Goal: Information Seeking & Learning: Check status

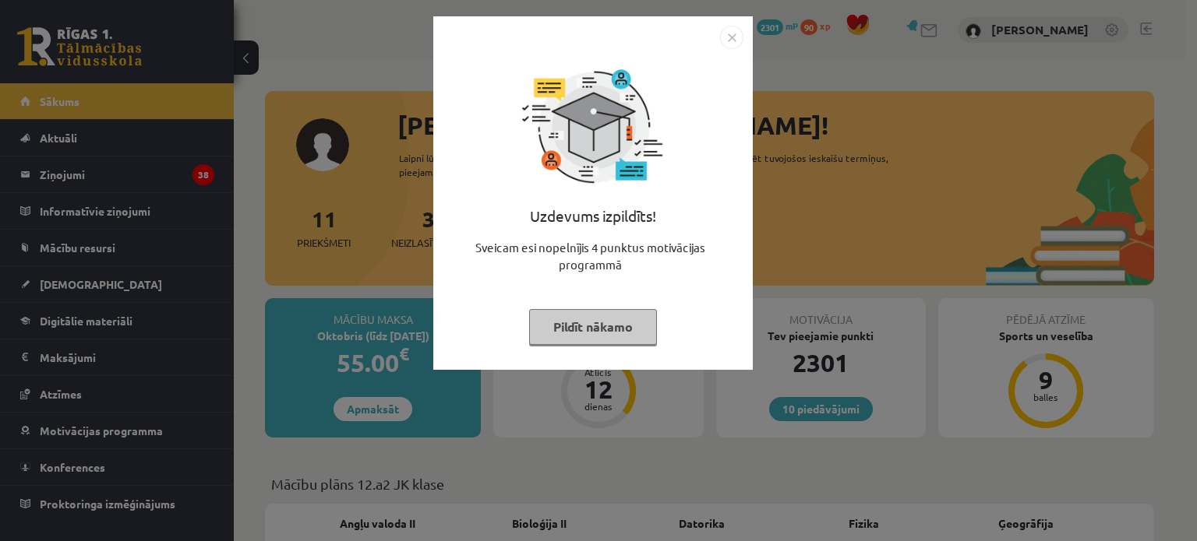
drag, startPoint x: 622, startPoint y: 325, endPoint x: 605, endPoint y: 340, distance: 22.6
click at [622, 324] on button "Pildīt nākamo" at bounding box center [593, 327] width 128 height 36
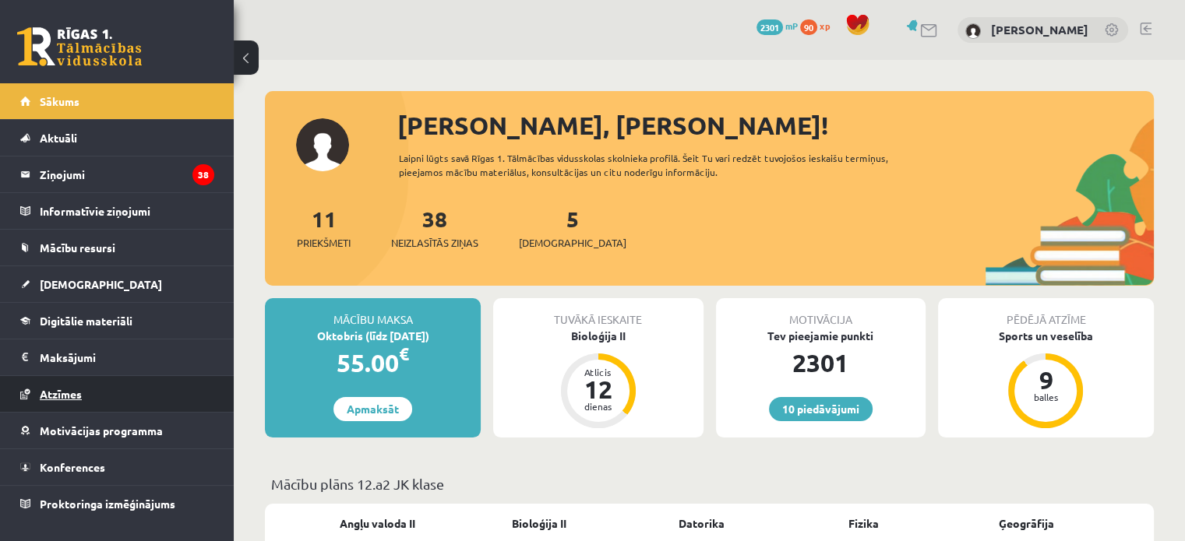
click at [132, 396] on link "Atzīmes" at bounding box center [117, 394] width 194 height 36
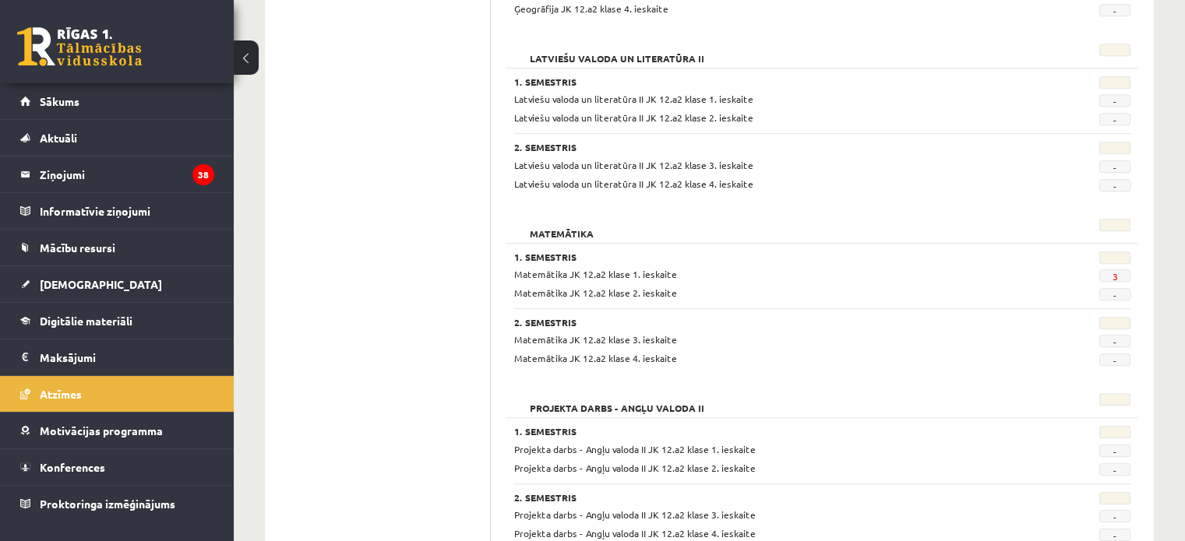
scroll to position [1169, 0]
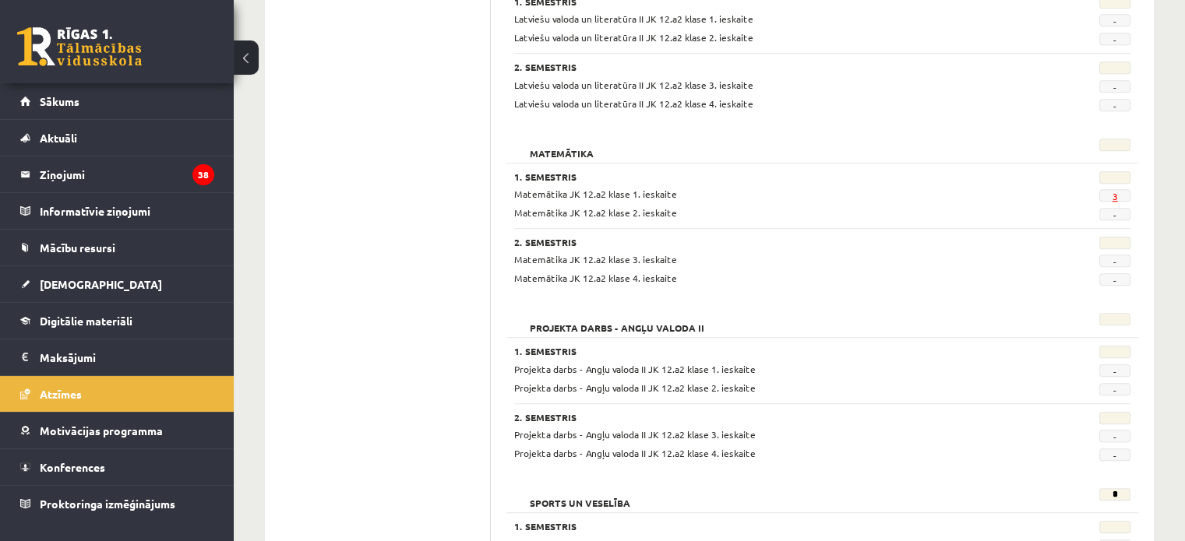
click at [1116, 190] on link "3" at bounding box center [1114, 196] width 5 height 12
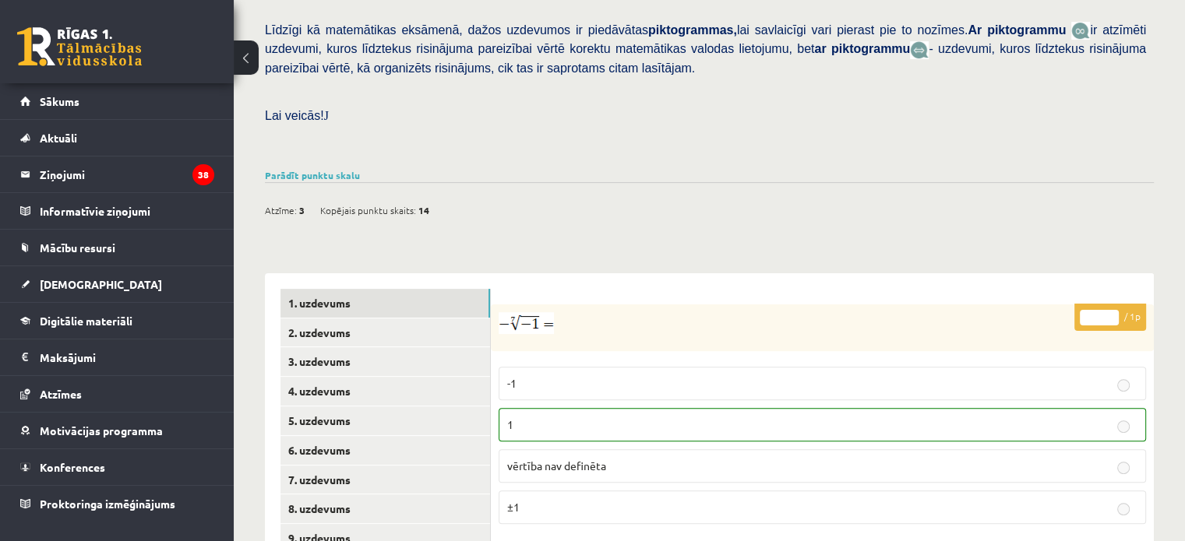
scroll to position [590, 0]
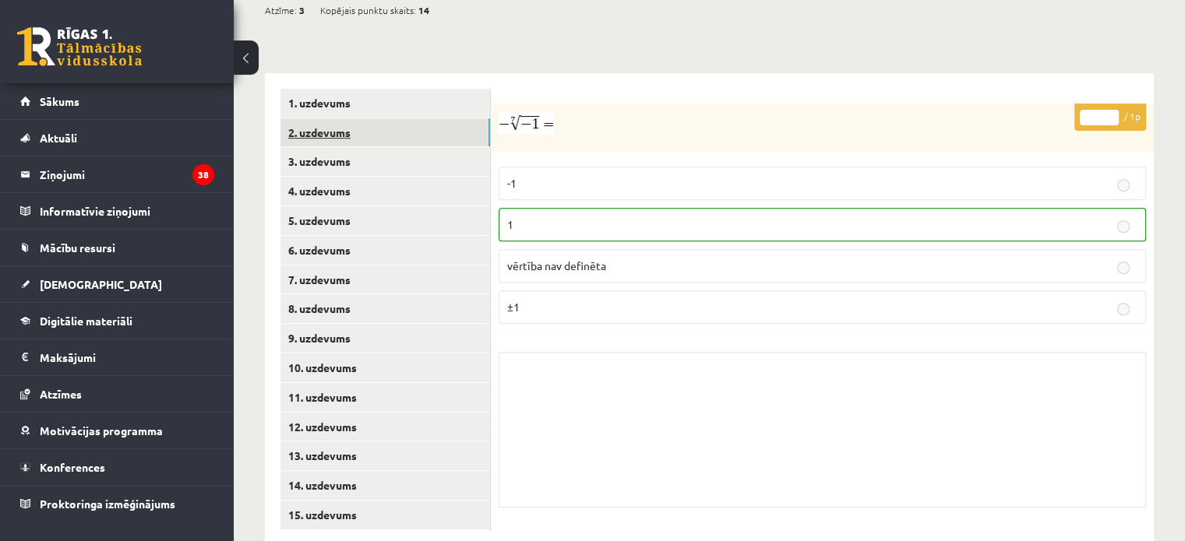
click at [452, 118] on link "2. uzdevums" at bounding box center [385, 132] width 210 height 29
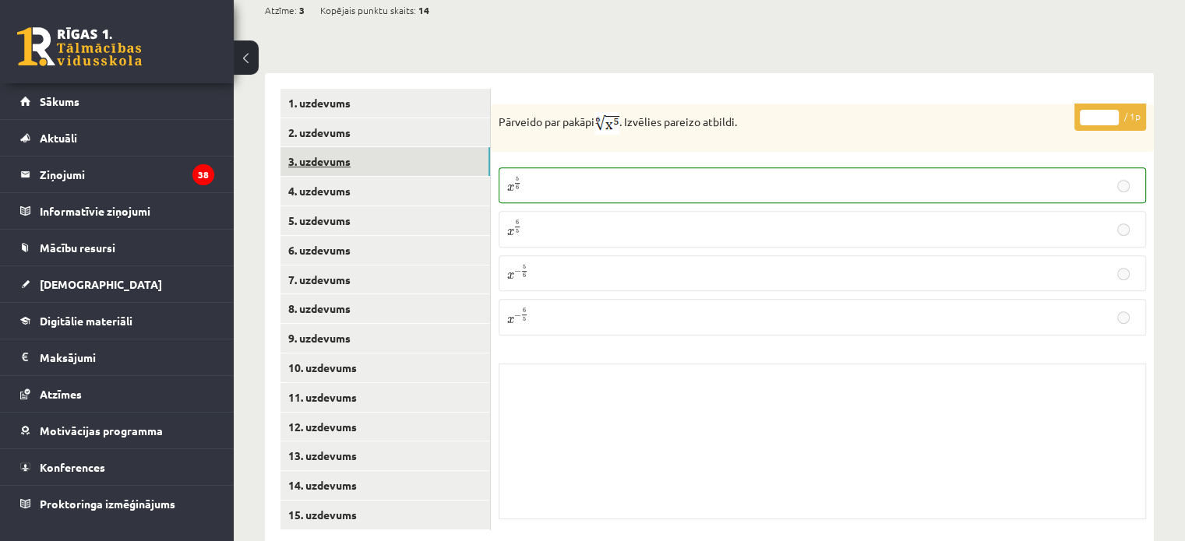
click at [452, 147] on link "3. uzdevums" at bounding box center [385, 161] width 210 height 29
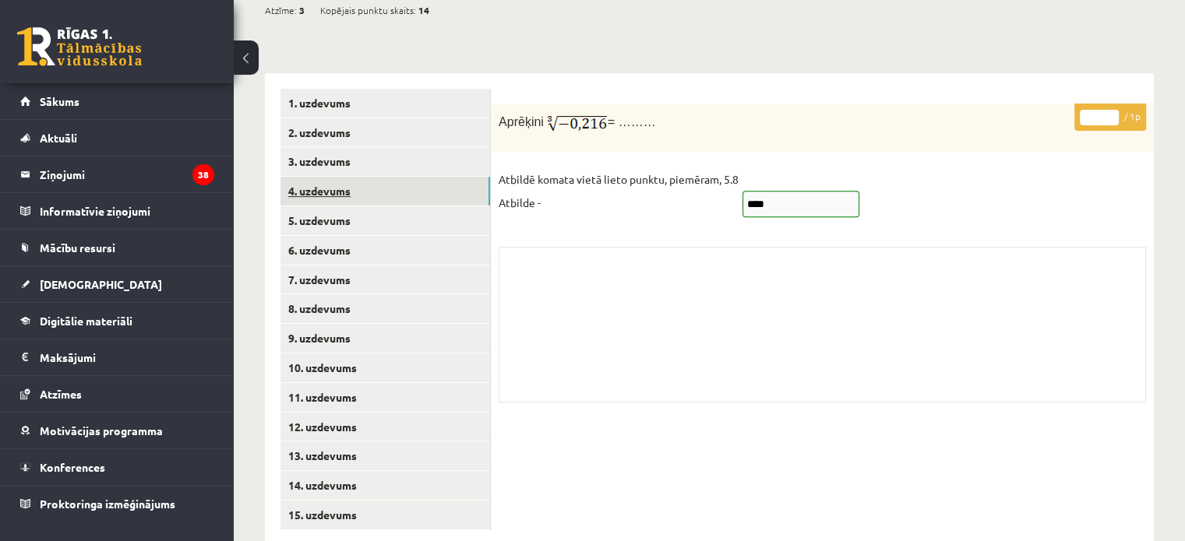
click at [443, 177] on link "4. uzdevums" at bounding box center [385, 191] width 210 height 29
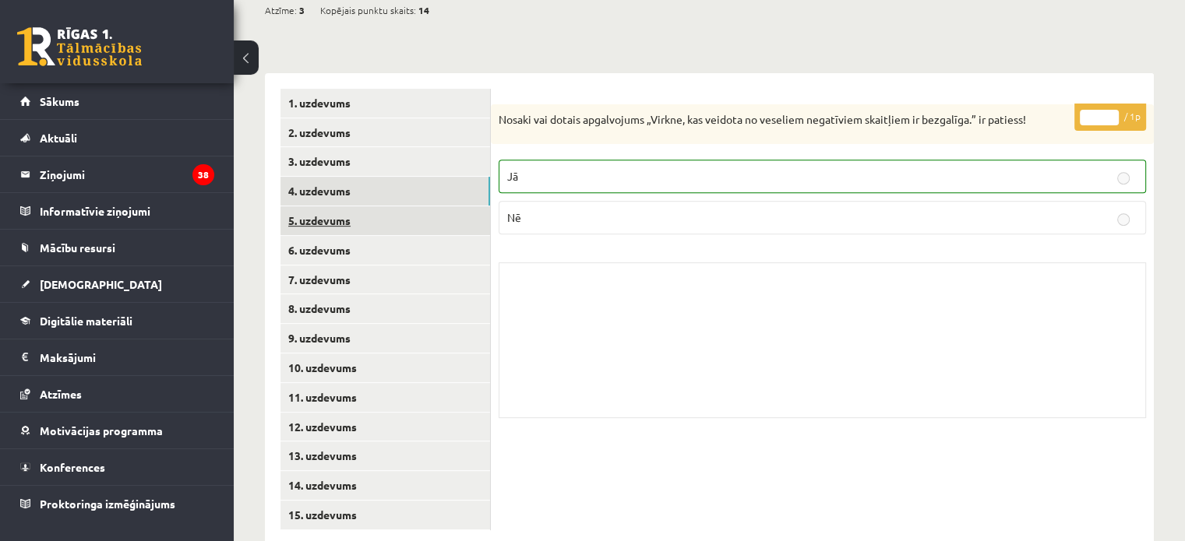
click at [433, 206] on link "5. uzdevums" at bounding box center [385, 220] width 210 height 29
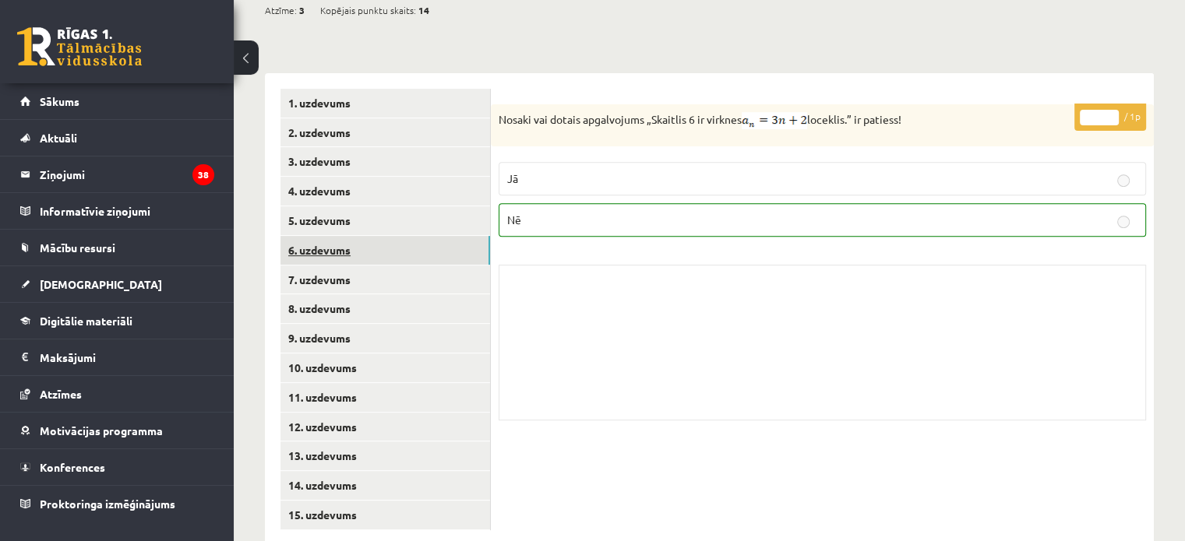
click at [420, 236] on link "6. uzdevums" at bounding box center [385, 250] width 210 height 29
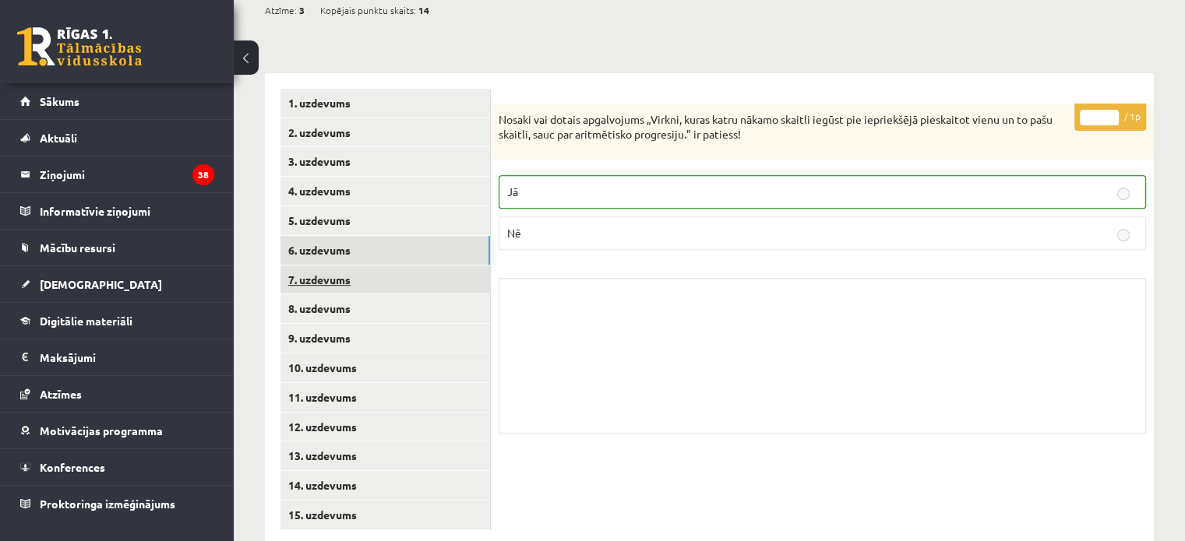
click at [416, 266] on link "7. uzdevums" at bounding box center [385, 280] width 210 height 29
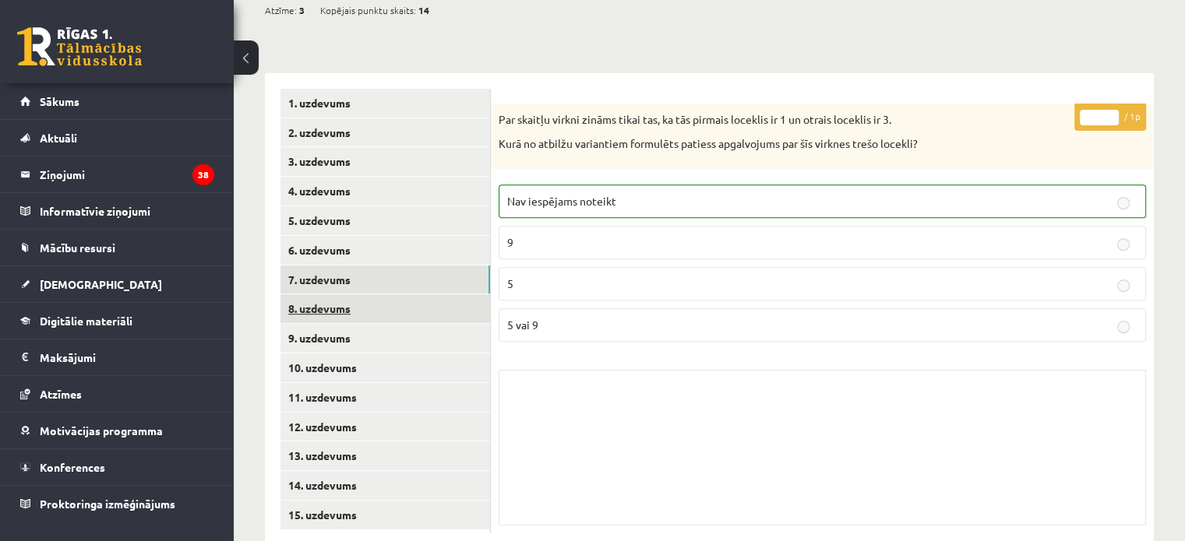
click at [407, 294] on link "8. uzdevums" at bounding box center [385, 308] width 210 height 29
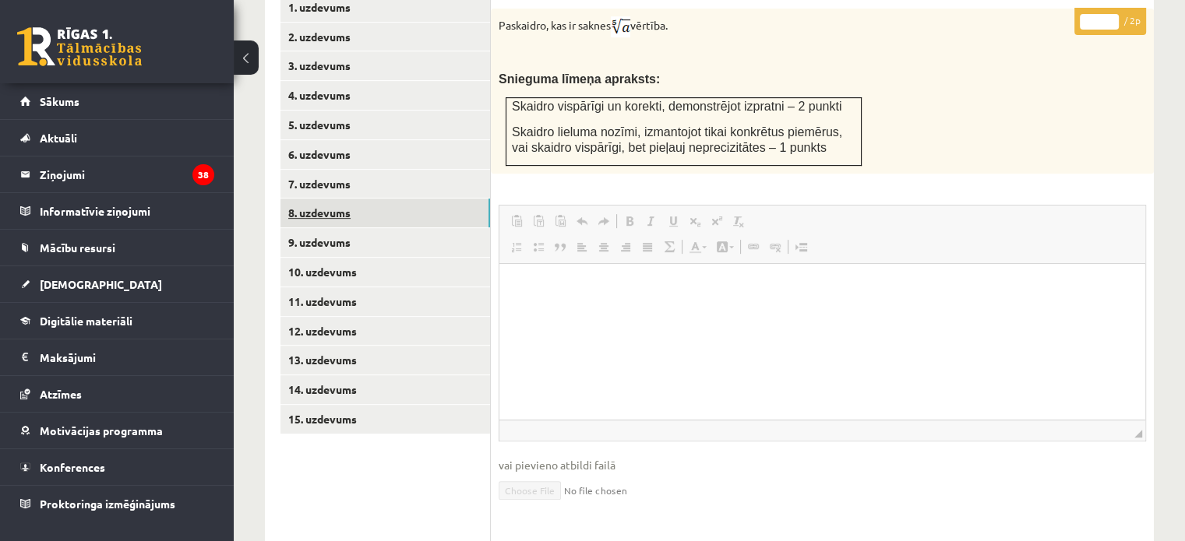
scroll to position [629, 0]
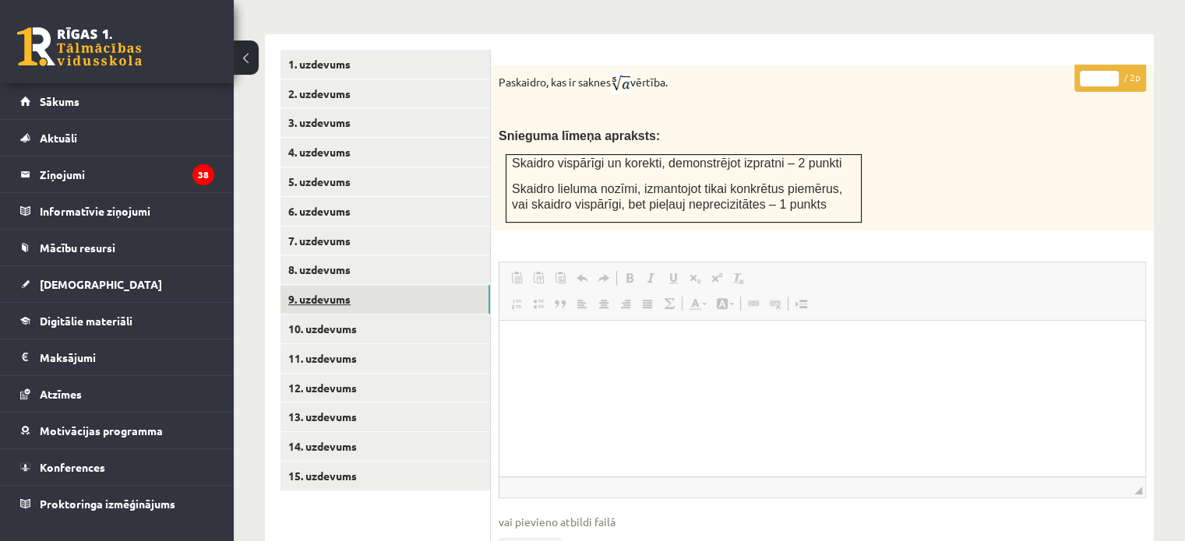
click at [414, 285] on link "9. uzdevums" at bounding box center [385, 299] width 210 height 29
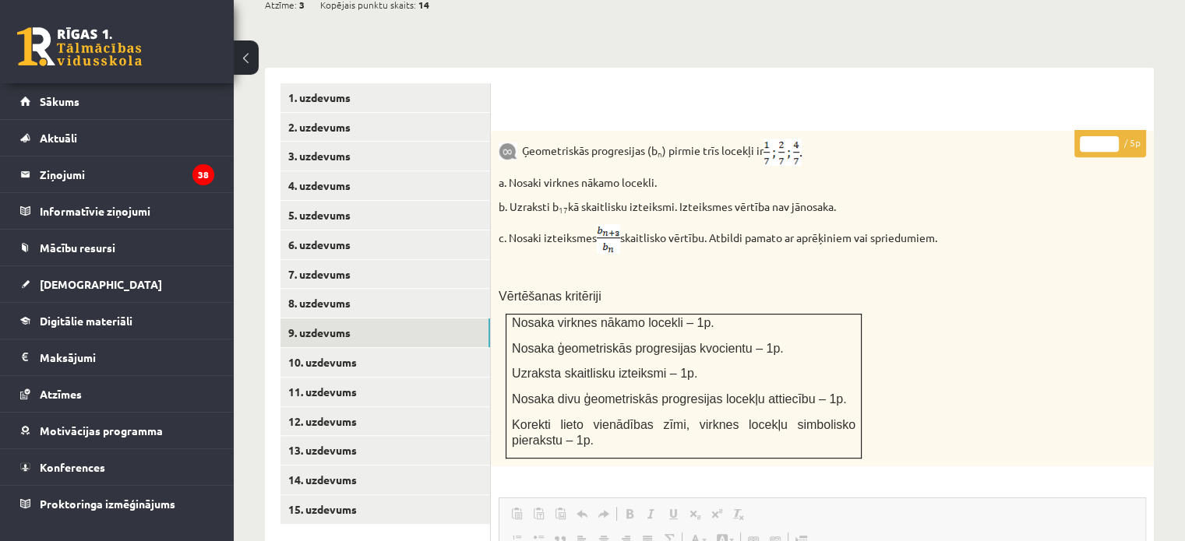
scroll to position [683, 0]
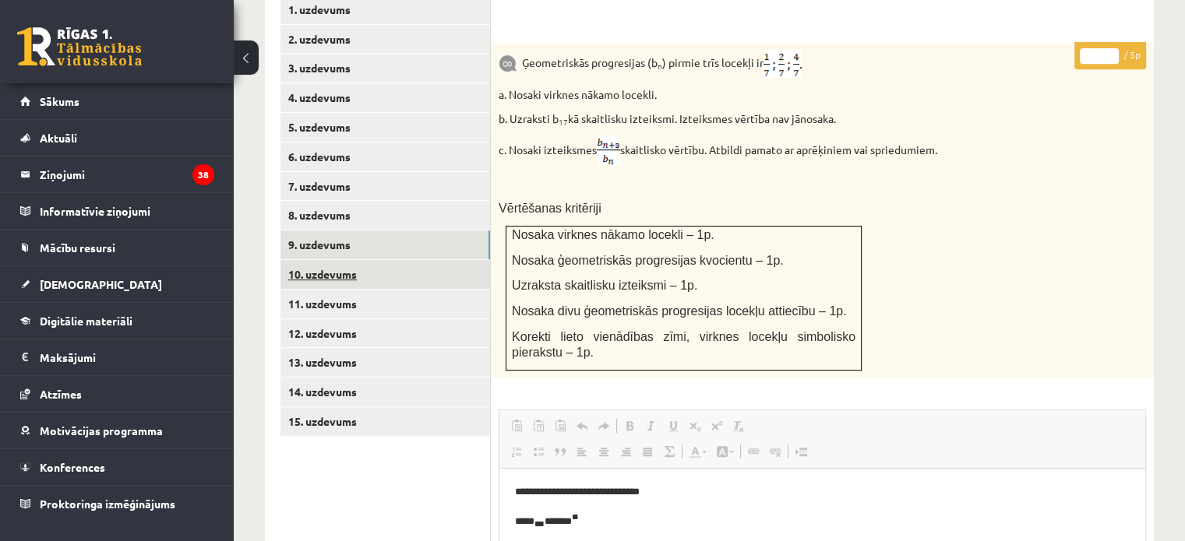
click at [423, 260] on link "10. uzdevums" at bounding box center [385, 274] width 210 height 29
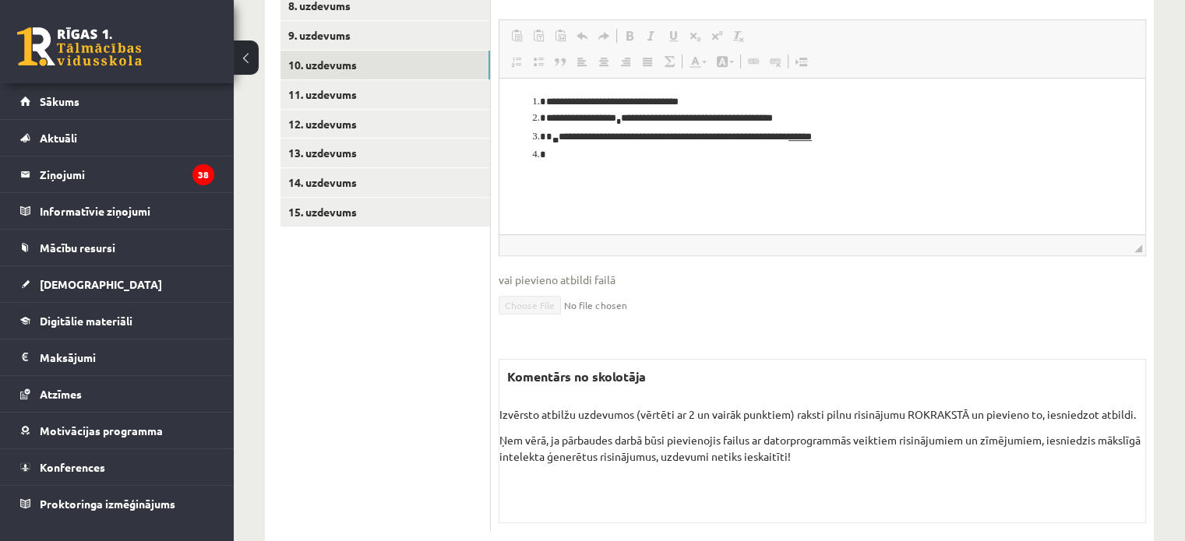
scroll to position [659, 0]
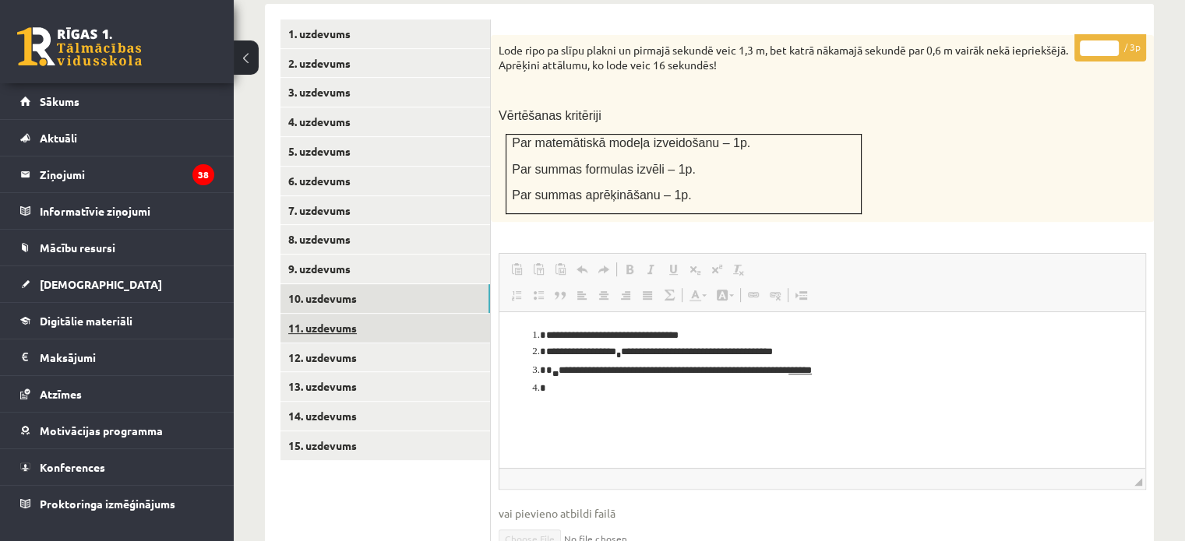
click at [460, 314] on link "11. uzdevums" at bounding box center [385, 328] width 210 height 29
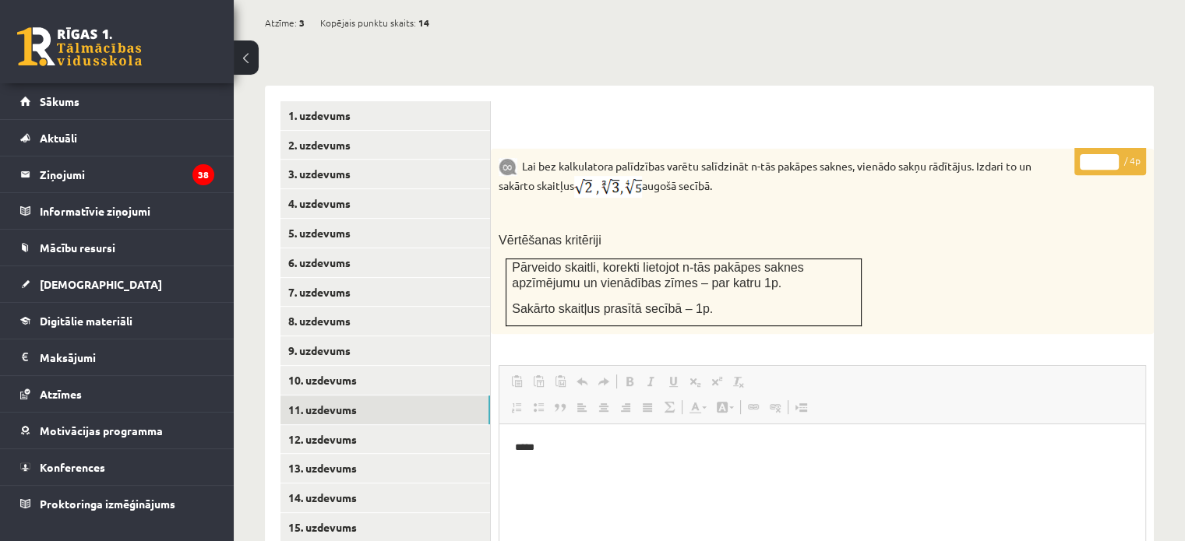
scroll to position [541, 0]
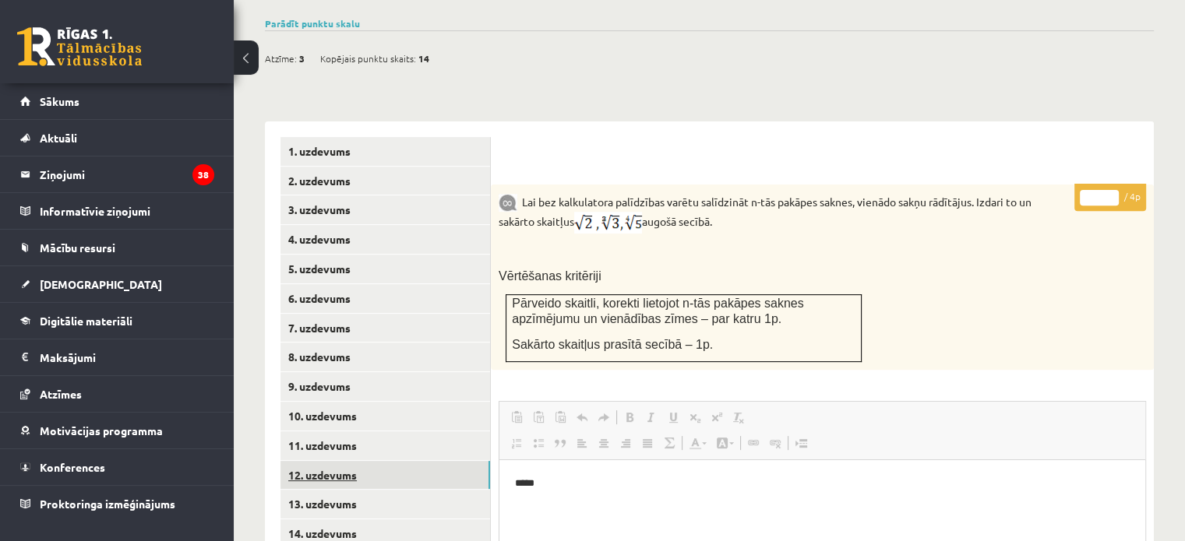
click at [419, 461] on link "12. uzdevums" at bounding box center [385, 475] width 210 height 29
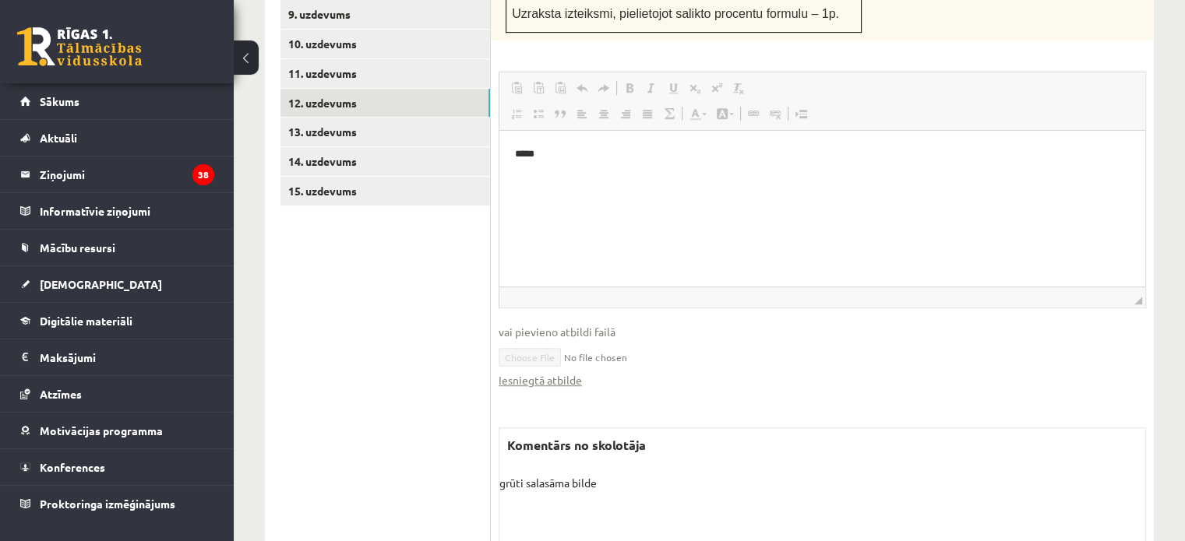
scroll to position [817, 0]
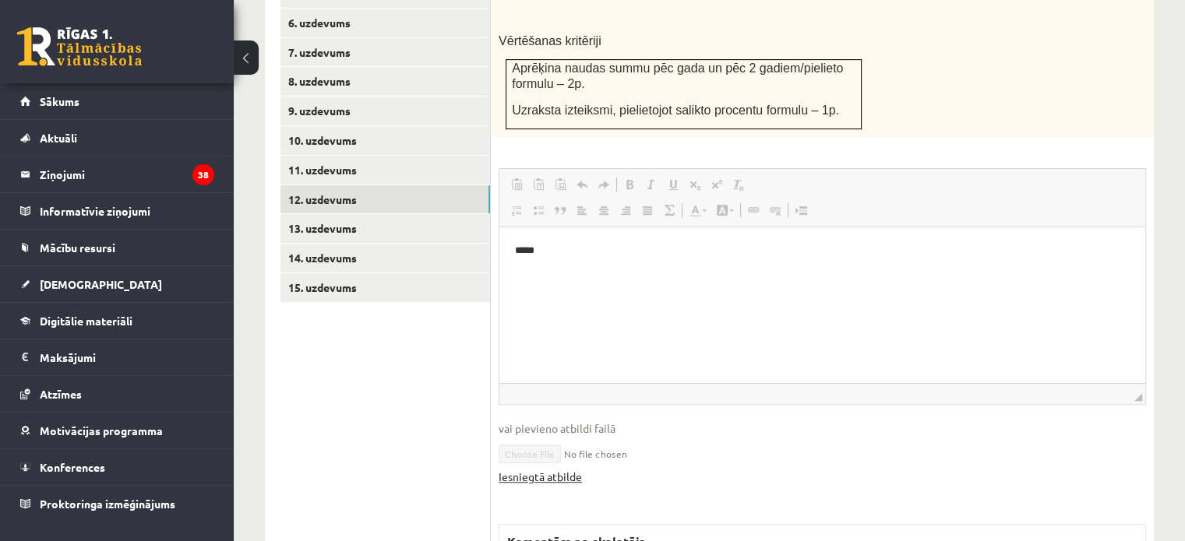
click at [561, 469] on link "Iesniegtā atbilde" at bounding box center [540, 477] width 83 height 16
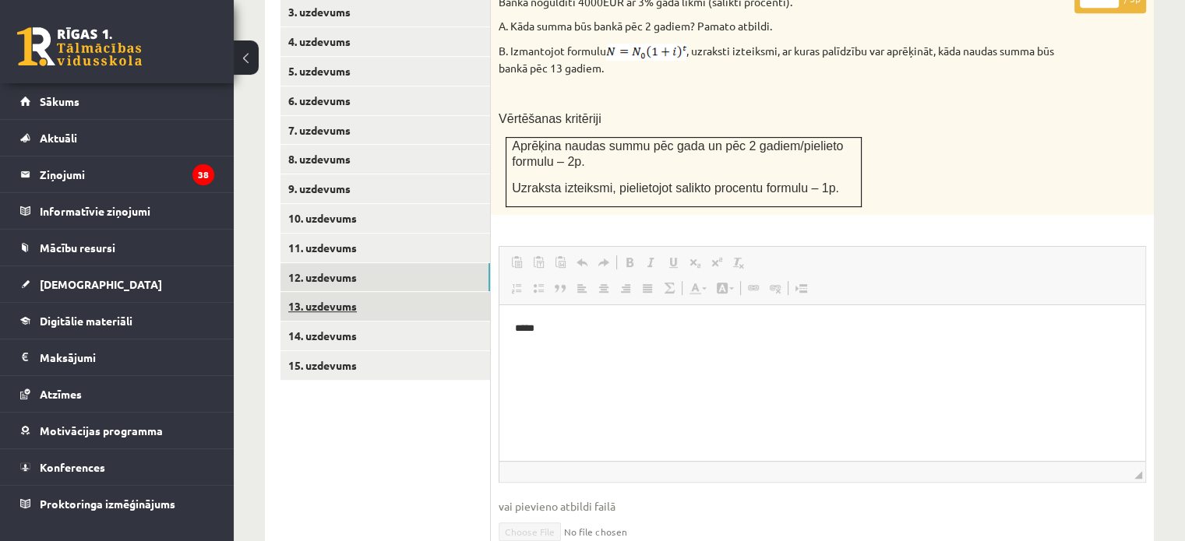
click at [436, 292] on link "13. uzdevums" at bounding box center [385, 306] width 210 height 29
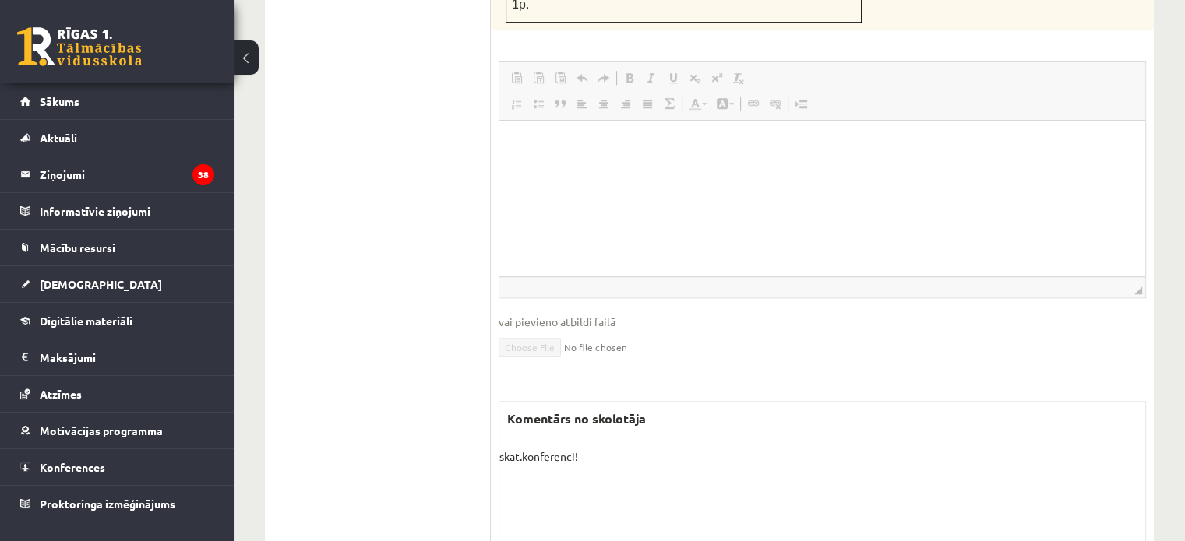
scroll to position [817, 0]
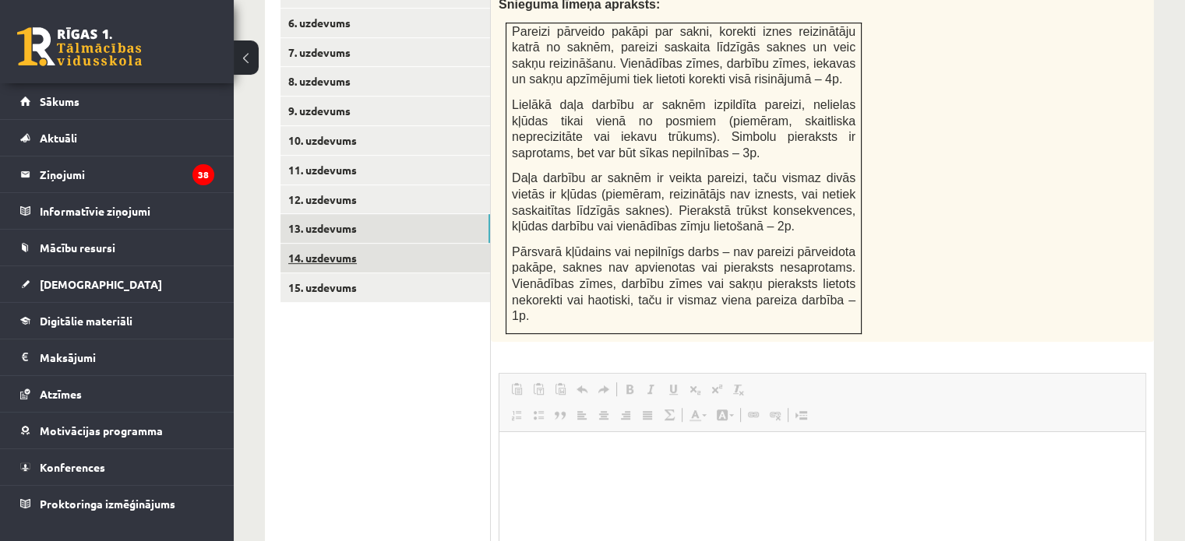
click at [377, 244] on link "14. uzdevums" at bounding box center [385, 258] width 210 height 29
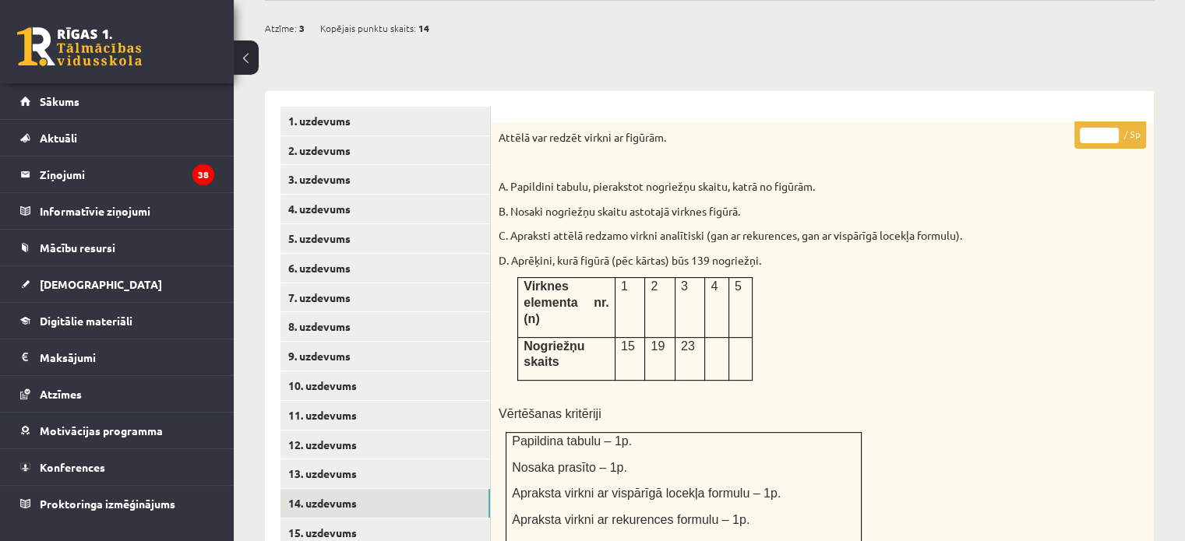
scroll to position [739, 0]
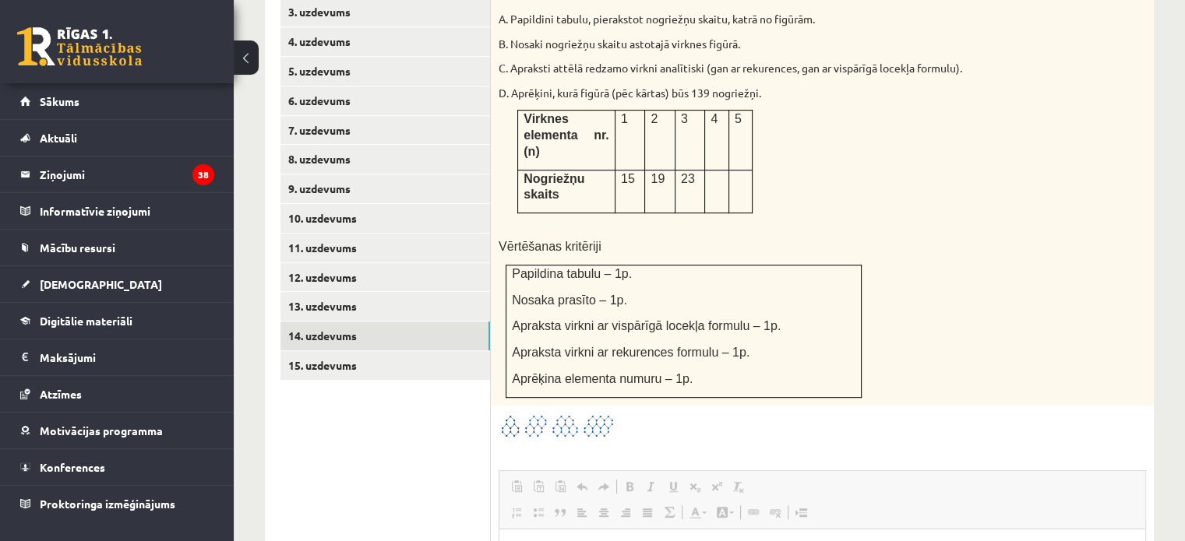
click at [359, 345] on ul "1. uzdevums 2. uzdevums 3. uzdevums 4. uzdevums 5. uzdevums 6. uzdevums 7. uzde…" at bounding box center [385, 456] width 210 height 1035
click at [362, 351] on link "15. uzdevums" at bounding box center [385, 365] width 210 height 29
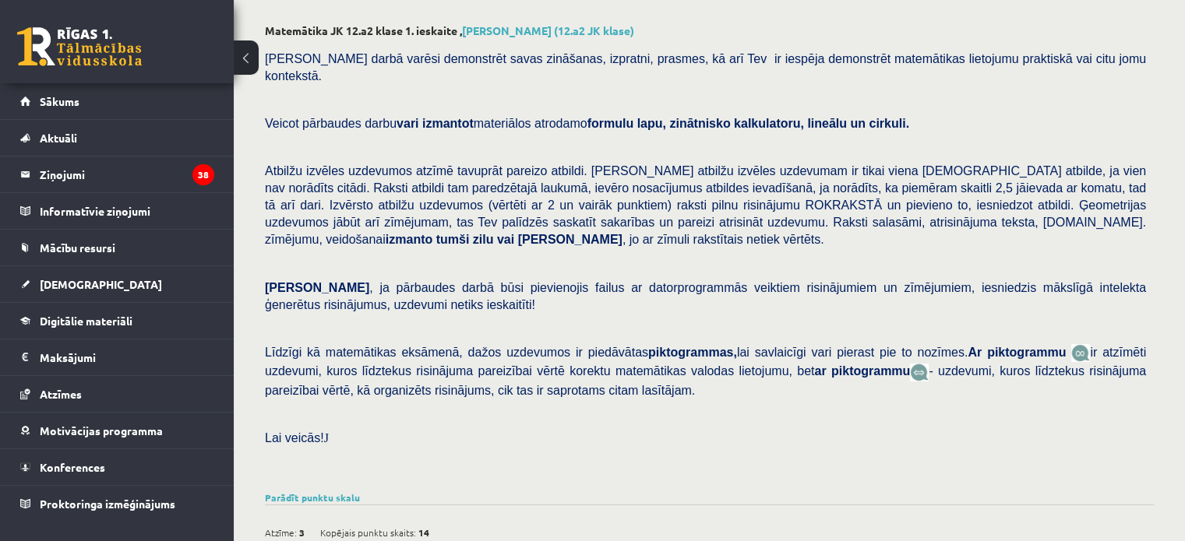
scroll to position [0, 0]
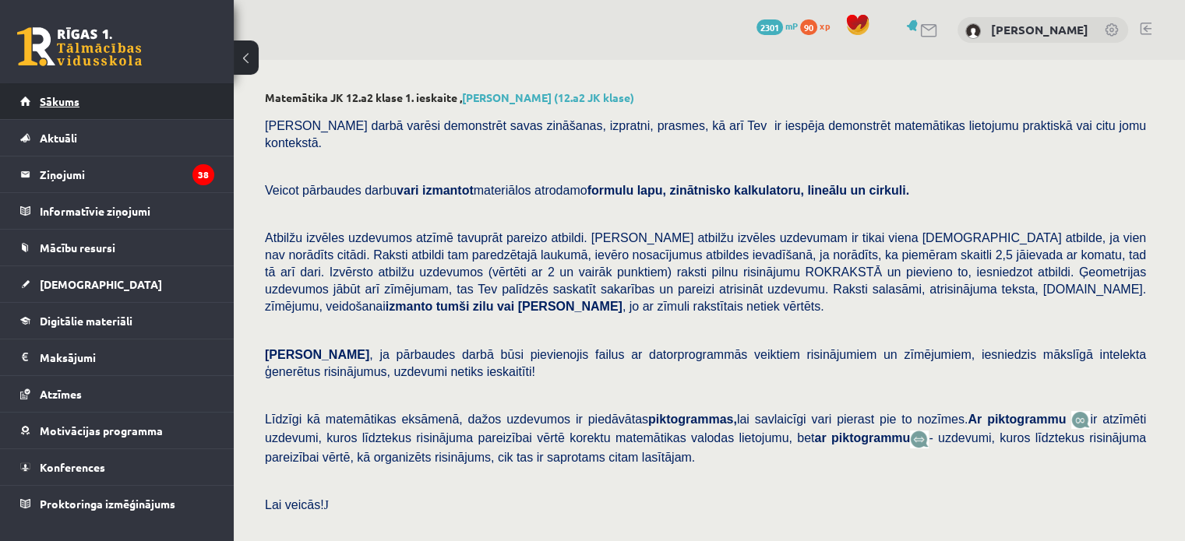
click at [166, 105] on link "Sākums" at bounding box center [117, 101] width 194 height 36
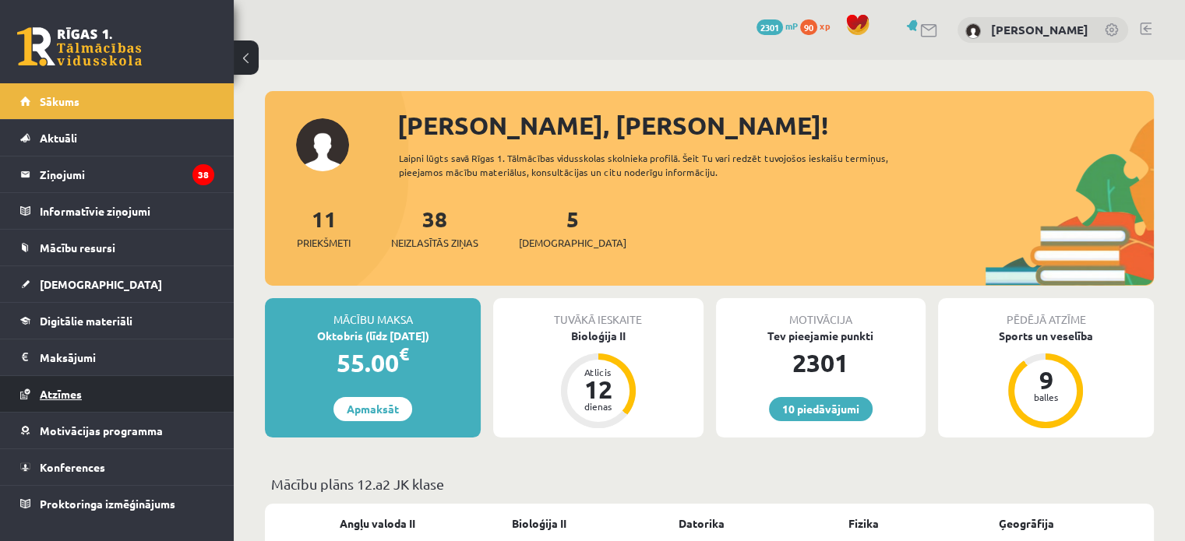
click at [95, 408] on link "Atzīmes" at bounding box center [117, 394] width 194 height 36
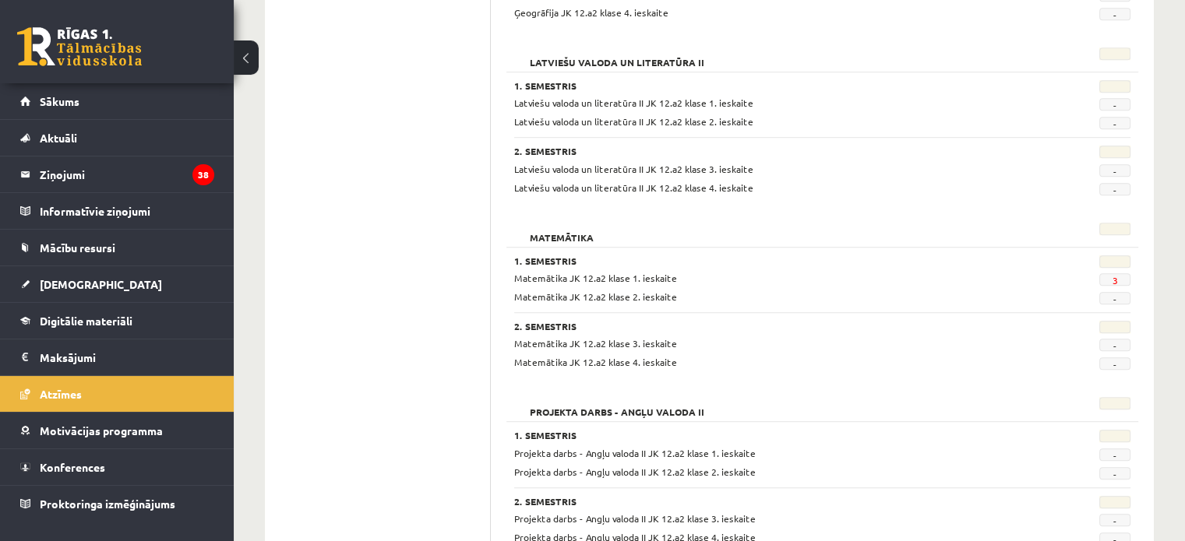
scroll to position [1169, 0]
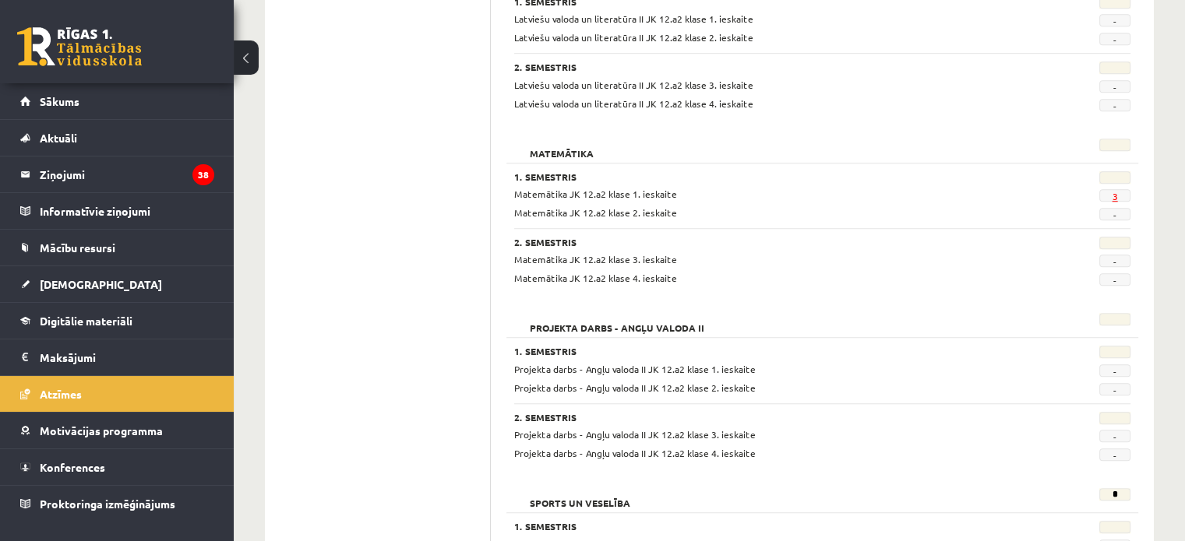
click at [1113, 190] on span "3" at bounding box center [1114, 195] width 31 height 12
click at [1116, 196] on link "3" at bounding box center [1114, 196] width 5 height 12
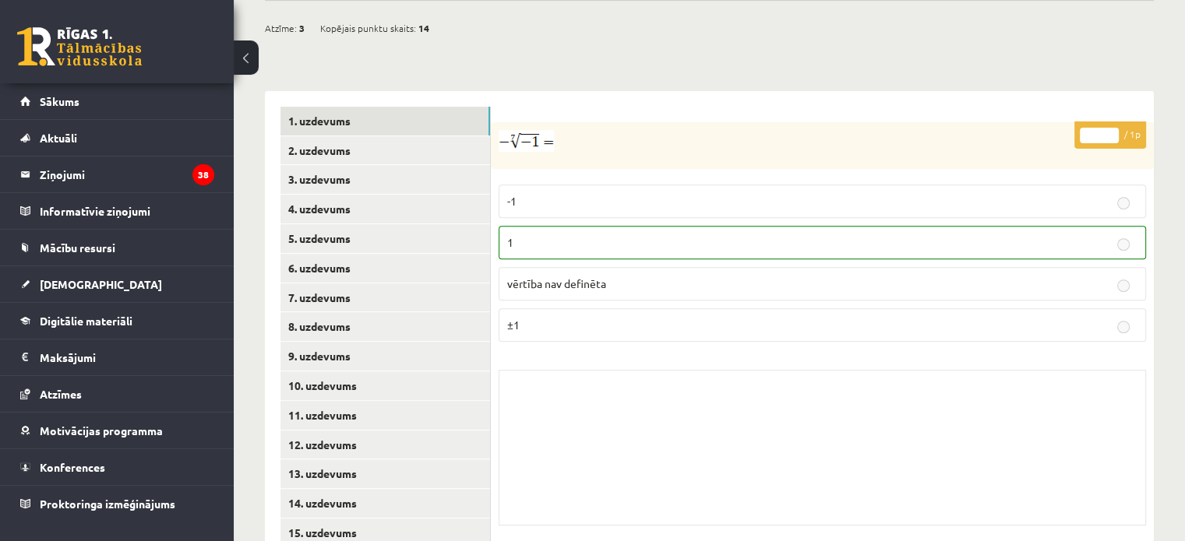
scroll to position [590, 0]
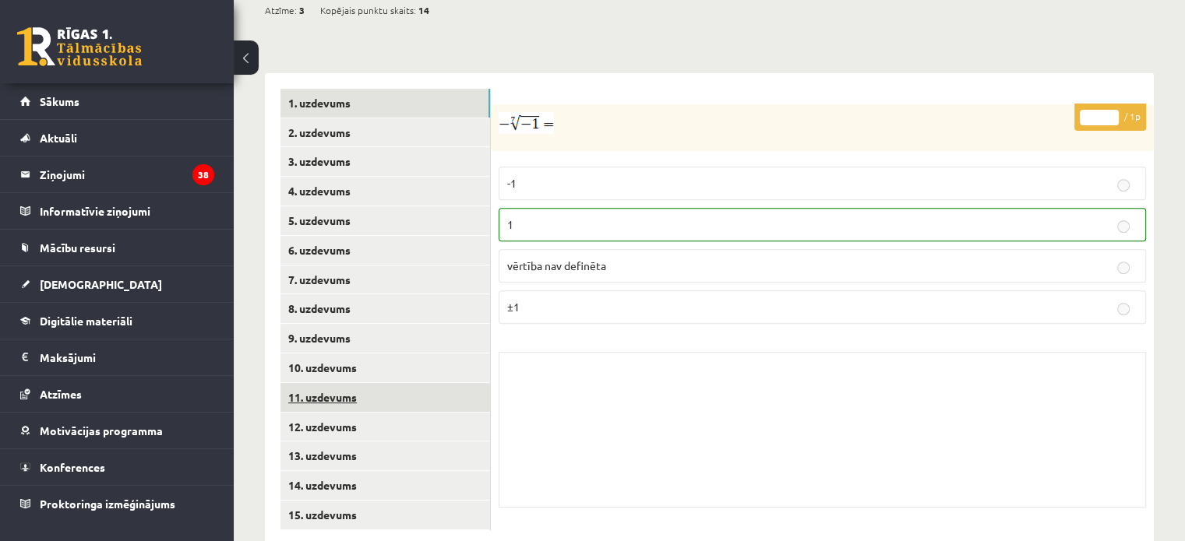
click at [393, 383] on link "11. uzdevums" at bounding box center [385, 397] width 210 height 29
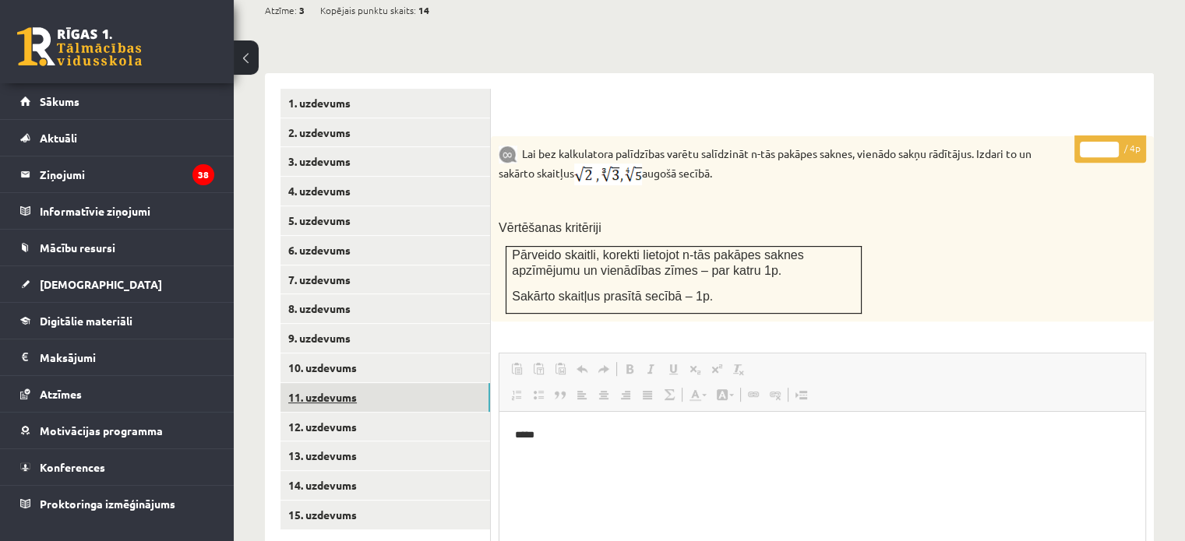
scroll to position [0, 0]
click at [403, 354] on link "10. uzdevums" at bounding box center [385, 368] width 210 height 29
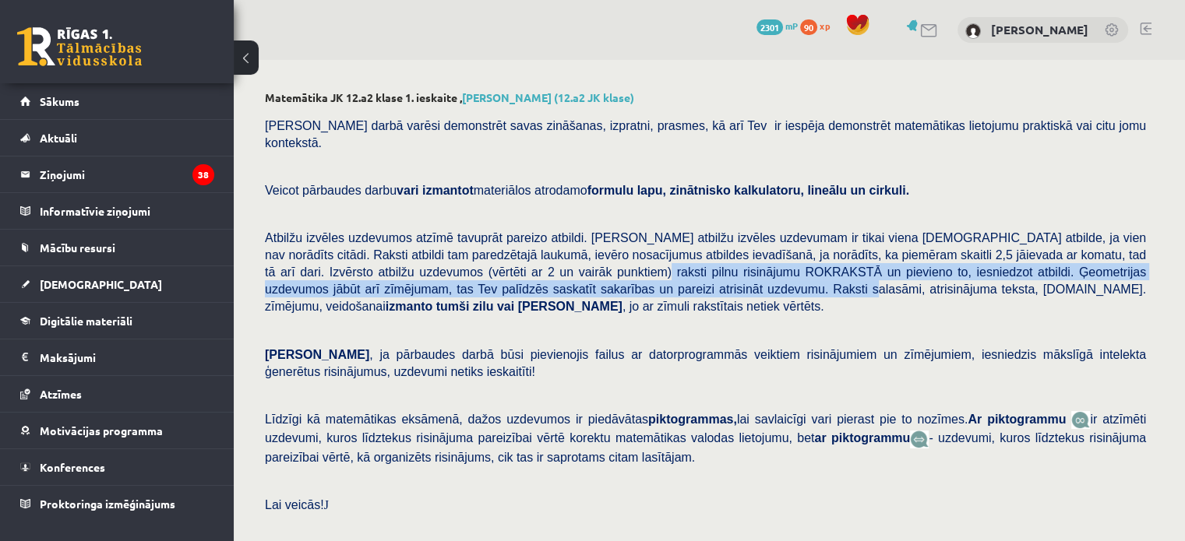
drag, startPoint x: 443, startPoint y: 258, endPoint x: 526, endPoint y: 267, distance: 83.9
click at [526, 267] on span "Atbilžu izvēles uzdevumos atzīmē tavuprāt pareizo atbildi. Katram atbilžu izvēl…" at bounding box center [705, 272] width 881 height 82
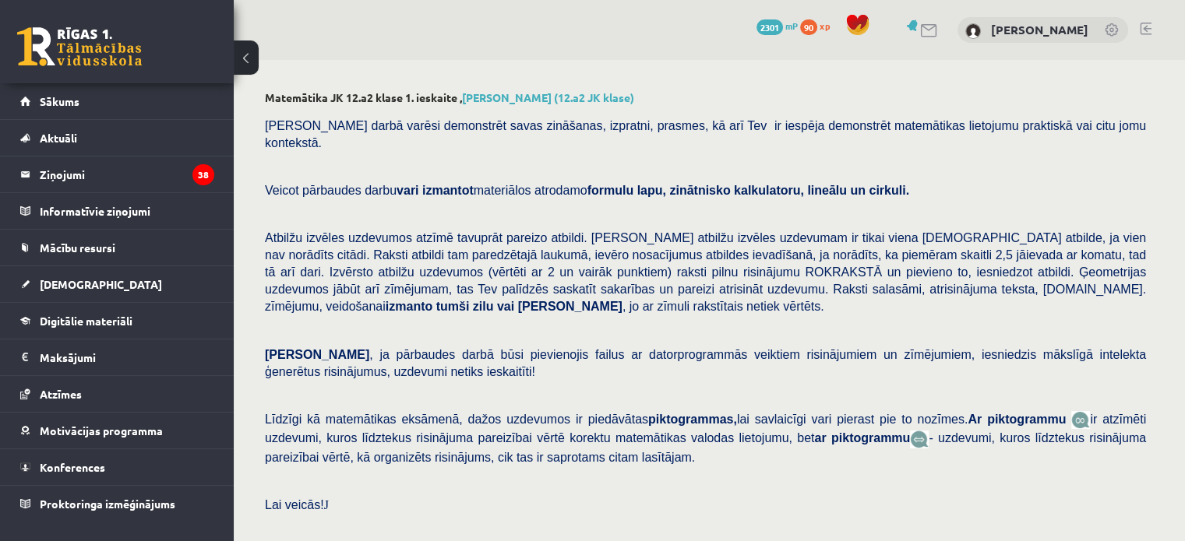
click at [534, 305] on div "Pārbaudes darbā varēsi demonstrēt savas zināšanas, izpratni, prasmes, kā arī Te…" at bounding box center [709, 331] width 889 height 445
click at [159, 93] on link "Sākums" at bounding box center [117, 101] width 194 height 36
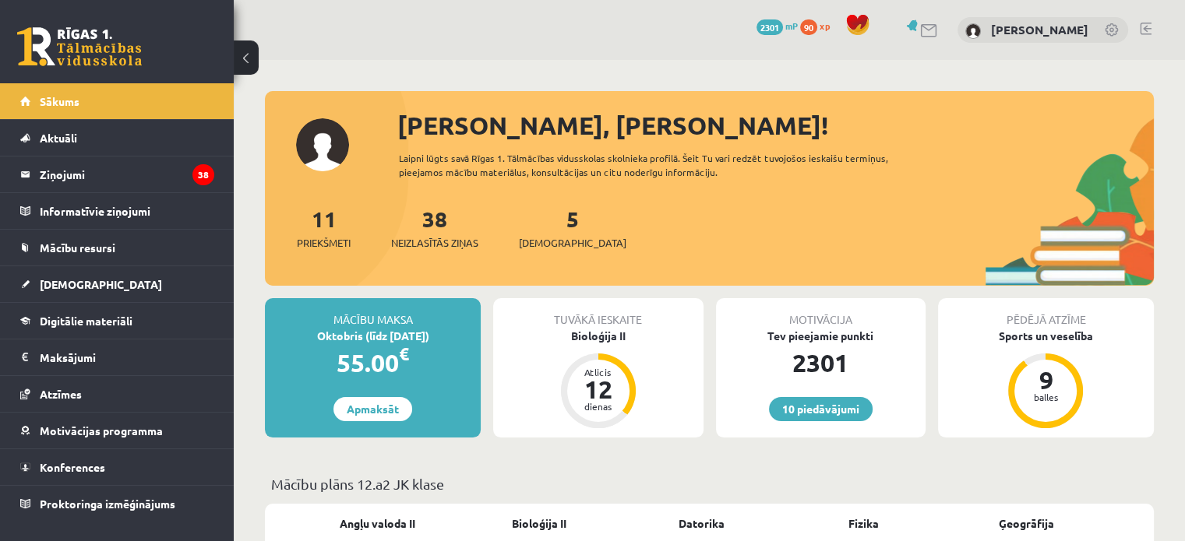
click at [549, 232] on div "5 Ieskaites" at bounding box center [573, 227] width 108 height 48
click at [545, 218] on link "5 Ieskaites" at bounding box center [573, 228] width 108 height 46
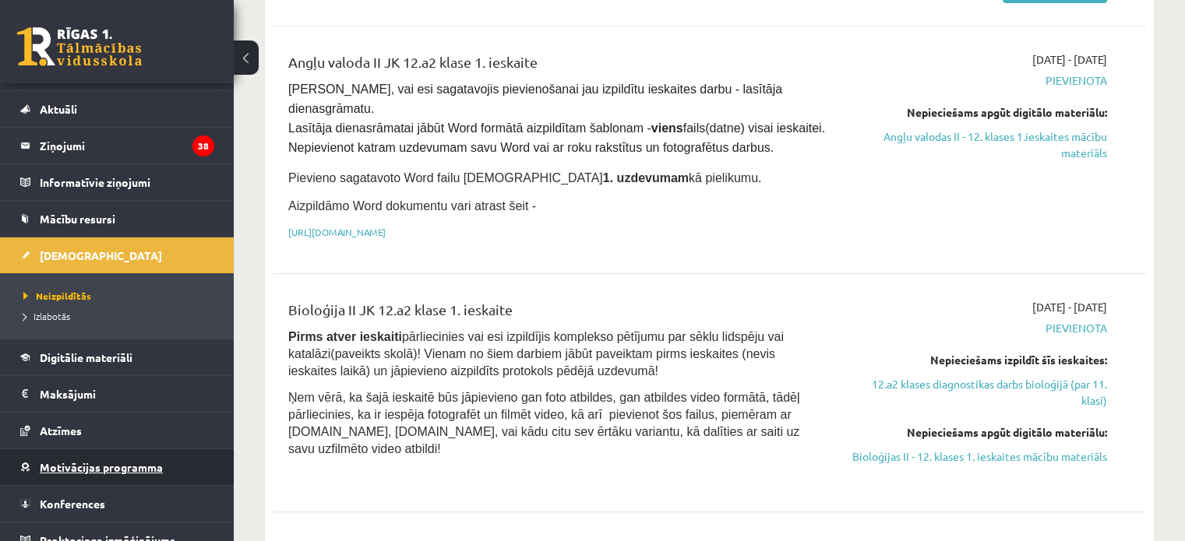
scroll to position [44, 0]
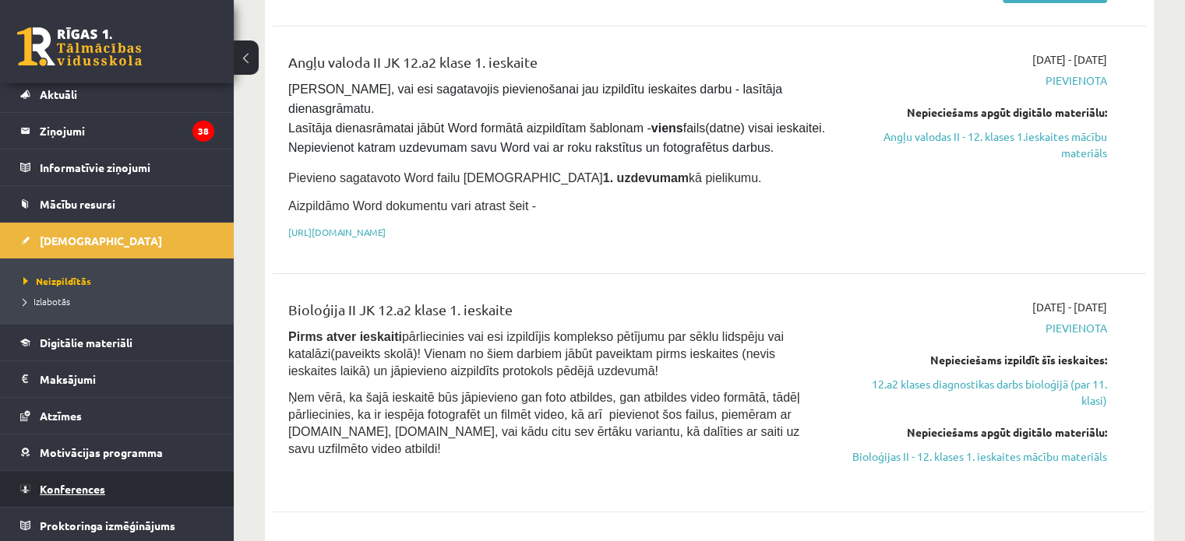
click at [97, 480] on link "Konferences" at bounding box center [117, 489] width 194 height 36
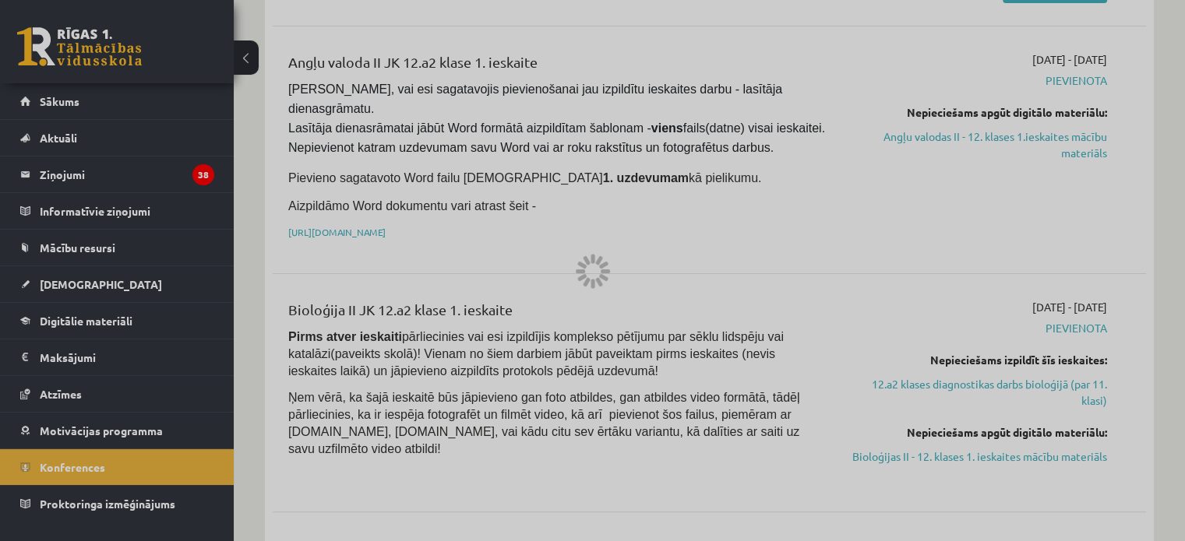
scroll to position [202, 0]
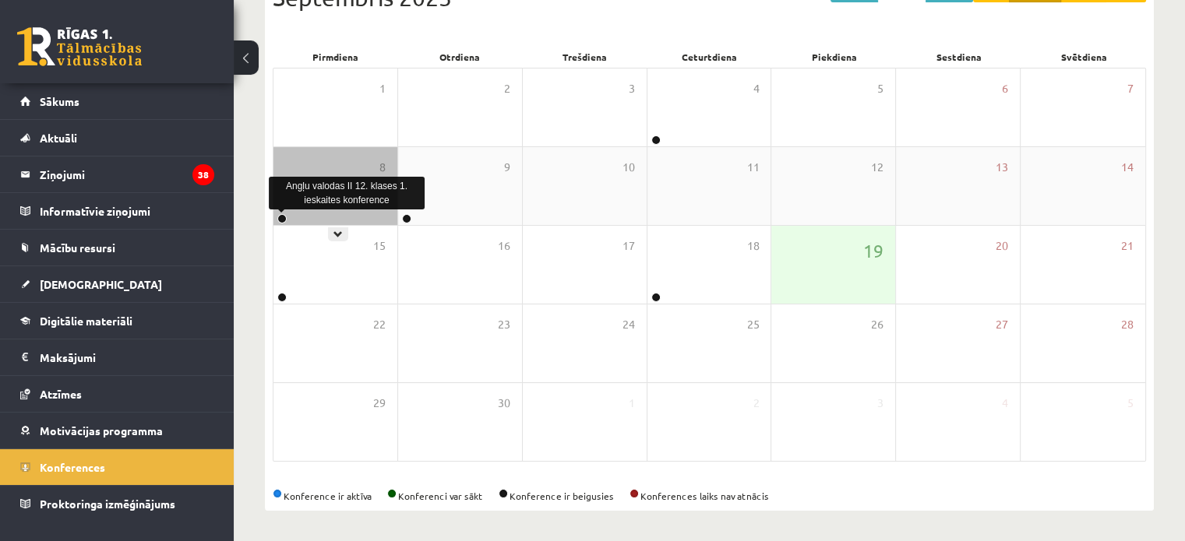
click at [284, 218] on link at bounding box center [281, 218] width 9 height 9
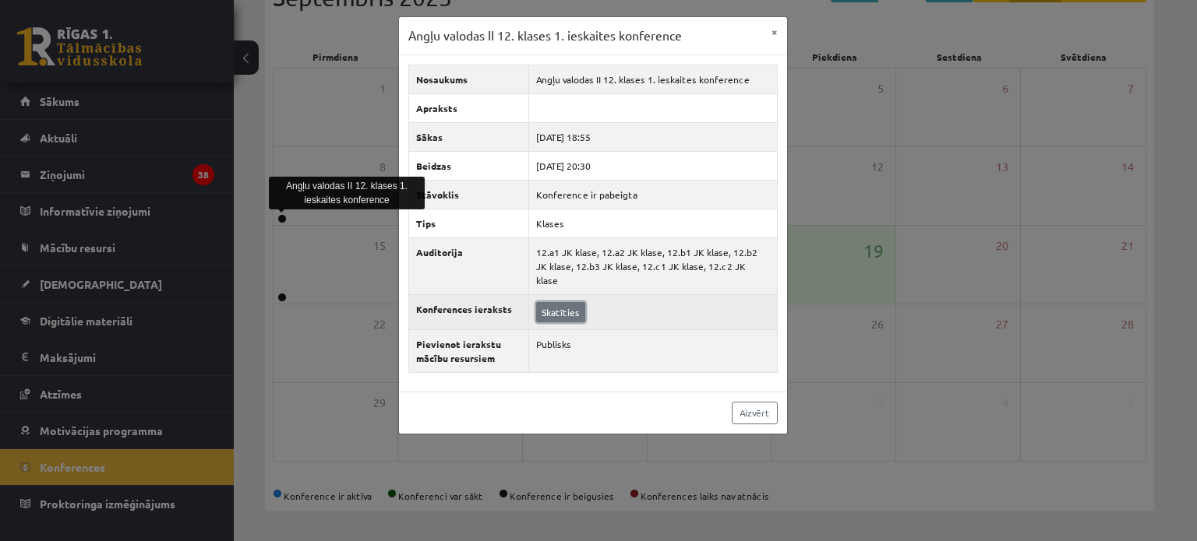
click at [567, 302] on link "Skatīties" at bounding box center [560, 312] width 49 height 20
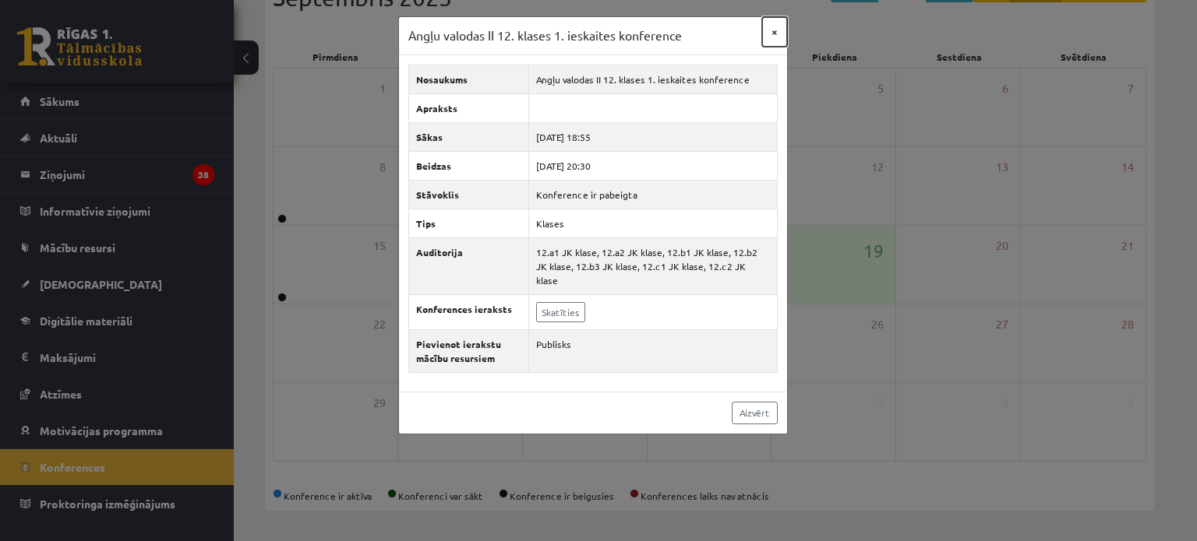
click at [765, 34] on button "×" at bounding box center [774, 32] width 25 height 30
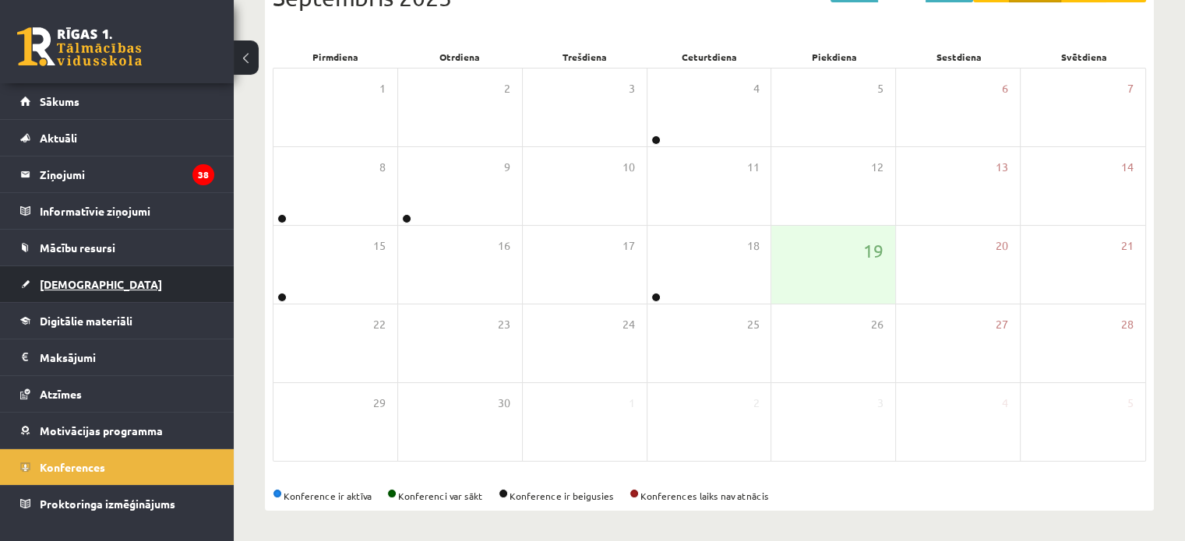
click at [118, 280] on link "[DEMOGRAPHIC_DATA]" at bounding box center [117, 284] width 194 height 36
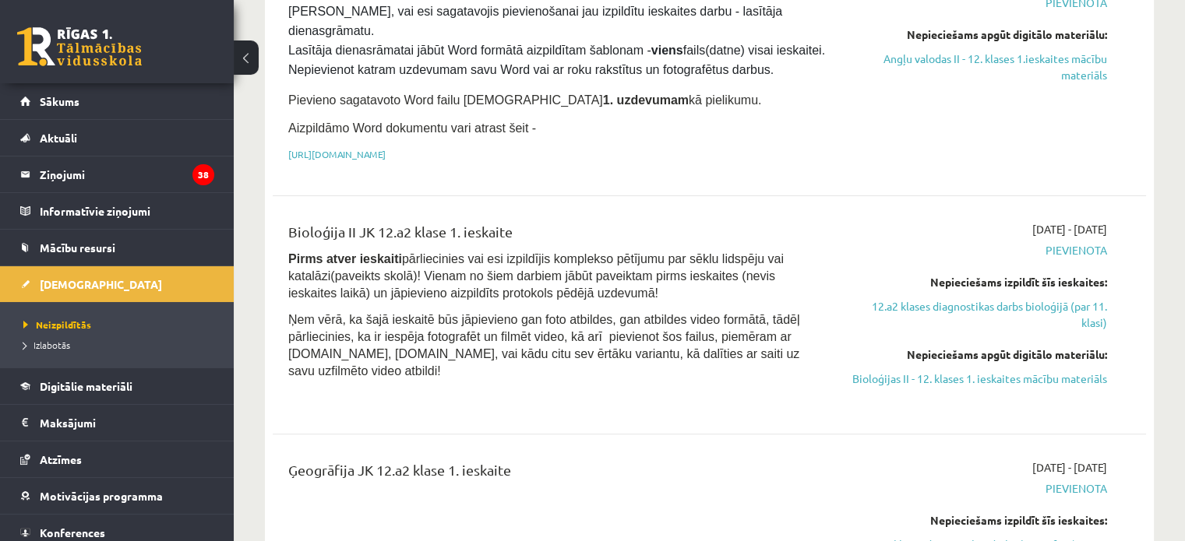
scroll to position [779, 0]
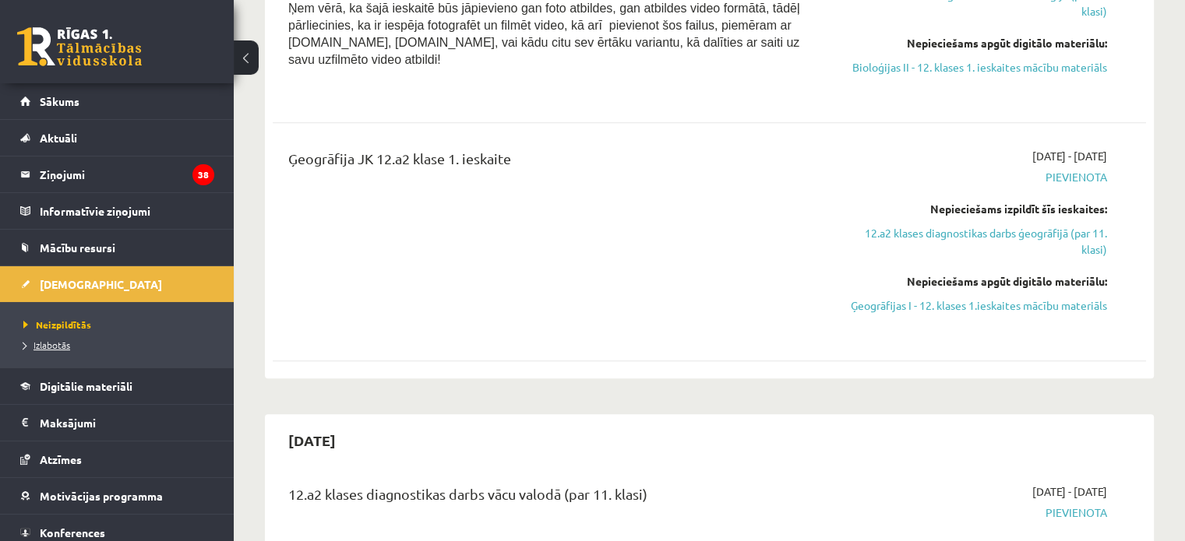
click at [38, 345] on span "Izlabotās" at bounding box center [46, 345] width 47 height 12
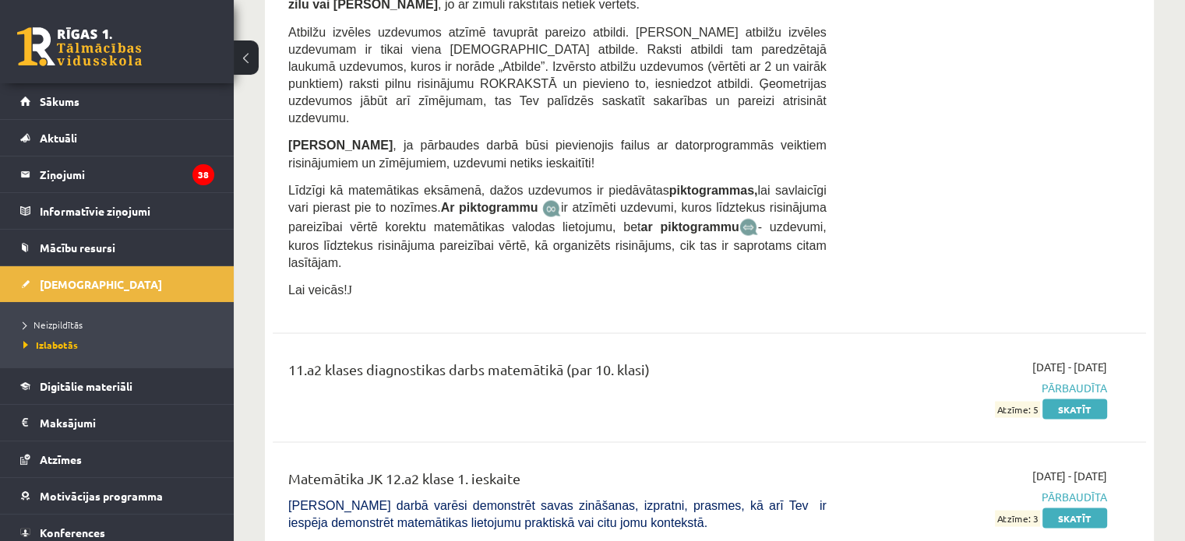
scroll to position [8726, 0]
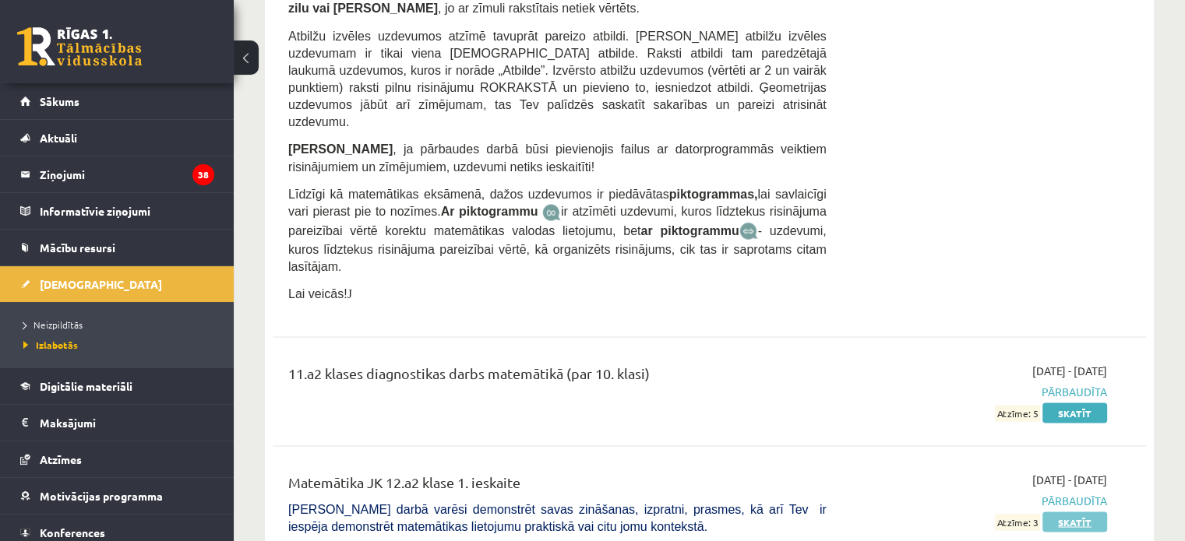
click at [1071, 512] on link "Skatīt" at bounding box center [1074, 522] width 65 height 20
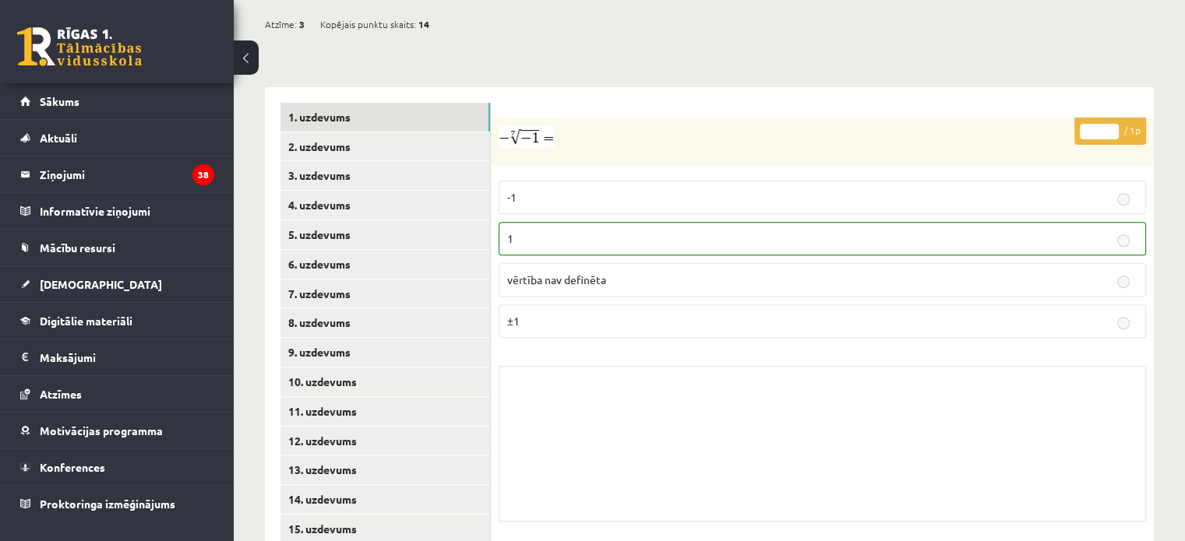
scroll to position [590, 0]
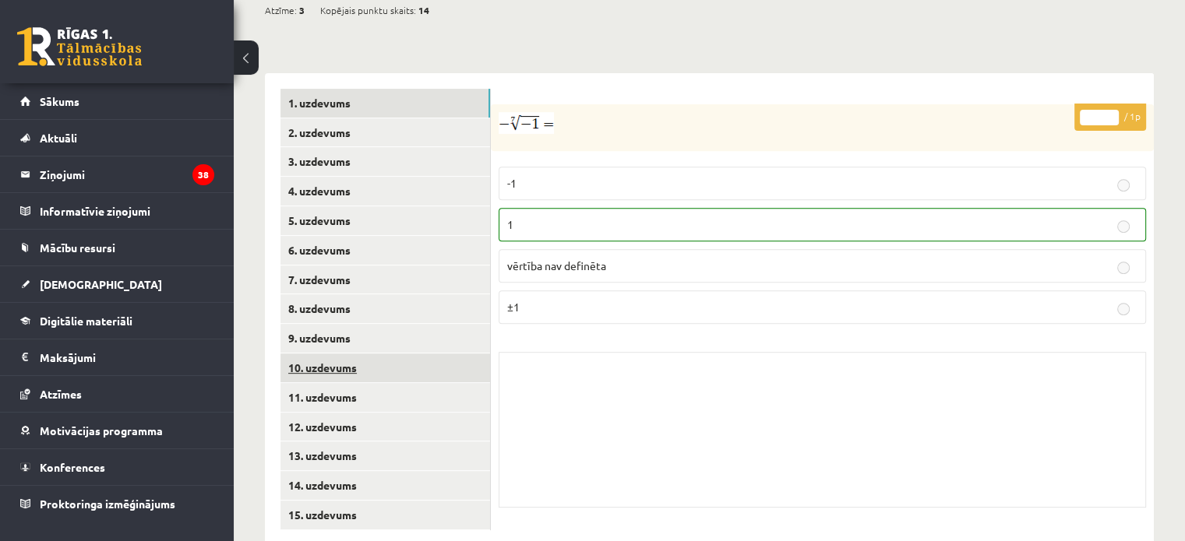
click at [357, 354] on link "10. uzdevums" at bounding box center [385, 368] width 210 height 29
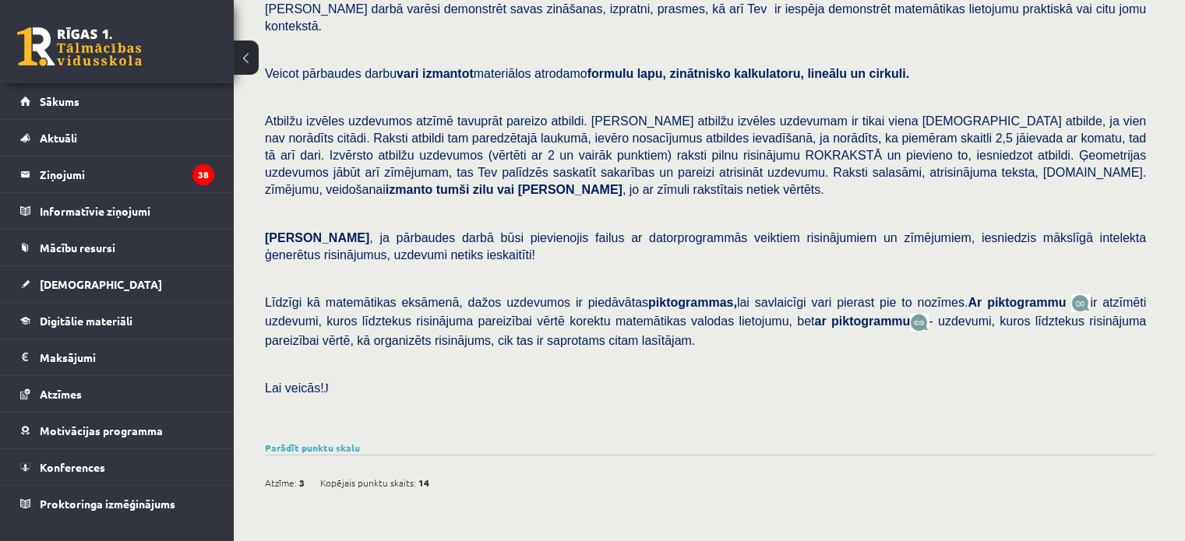
scroll to position [0, 0]
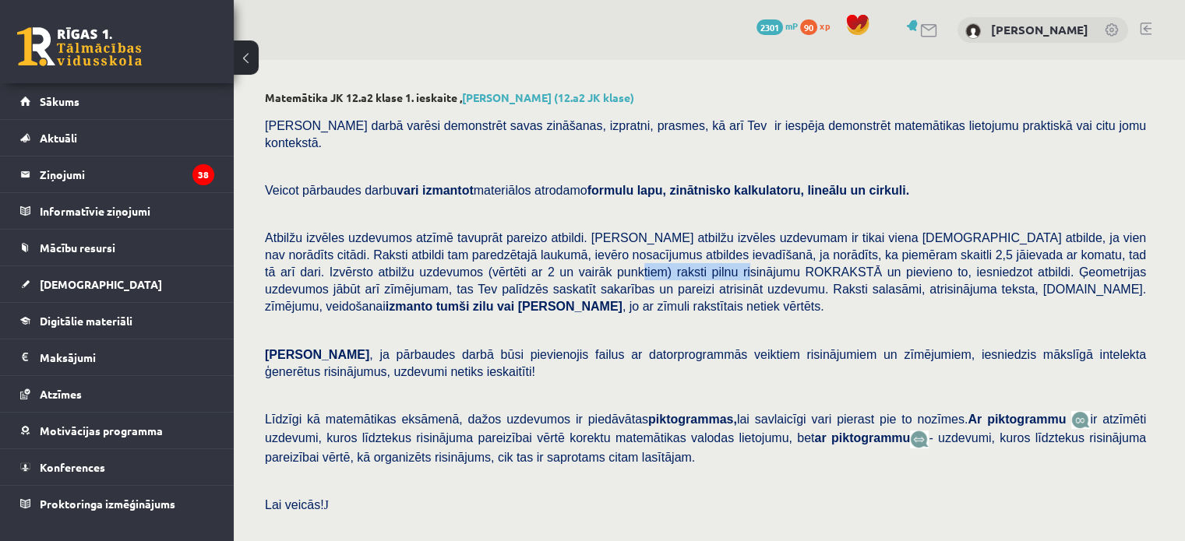
drag, startPoint x: 429, startPoint y: 261, endPoint x: 542, endPoint y: 258, distance: 113.0
click at [542, 258] on span "Atbilžu izvēles uzdevumos atzīmē tavuprāt pareizo atbildi. Katram atbilžu izvēl…" at bounding box center [705, 272] width 881 height 82
click at [573, 346] on div "Pārbaudes darbā varēsi demonstrēt savas zināšanas, izpratni, prasmes, kā arī Te…" at bounding box center [709, 331] width 889 height 445
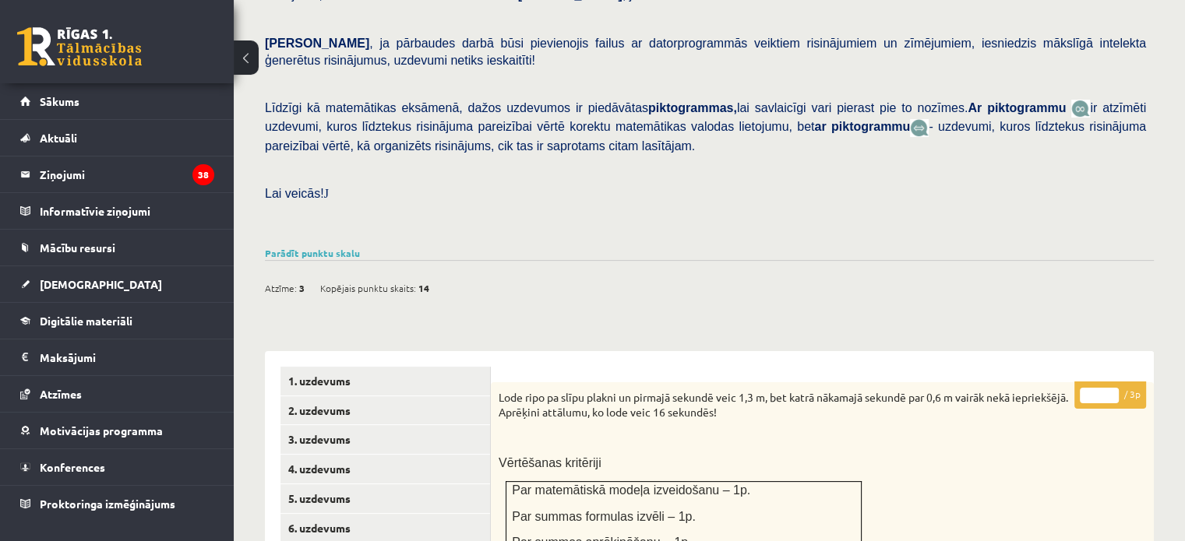
scroll to position [623, 0]
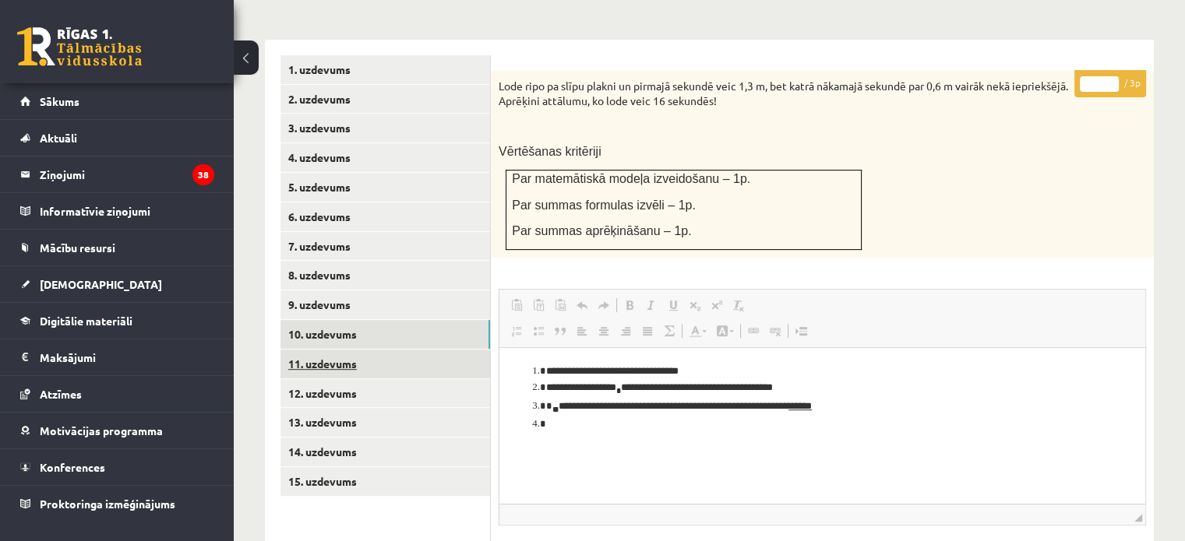
click at [371, 350] on link "11. uzdevums" at bounding box center [385, 364] width 210 height 29
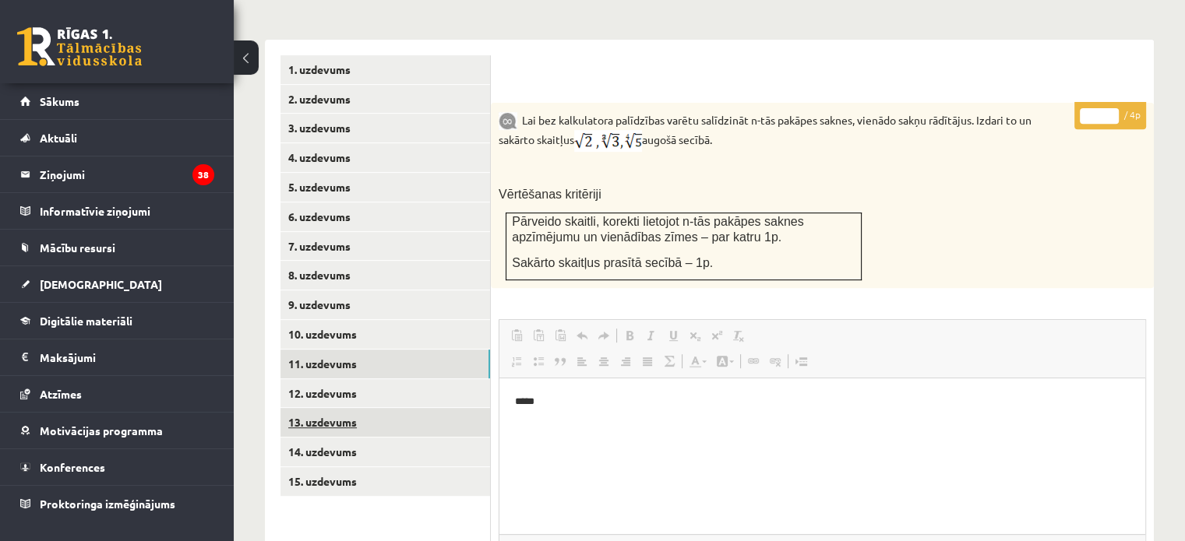
scroll to position [0, 0]
click at [404, 408] on link "13. uzdevums" at bounding box center [385, 422] width 210 height 29
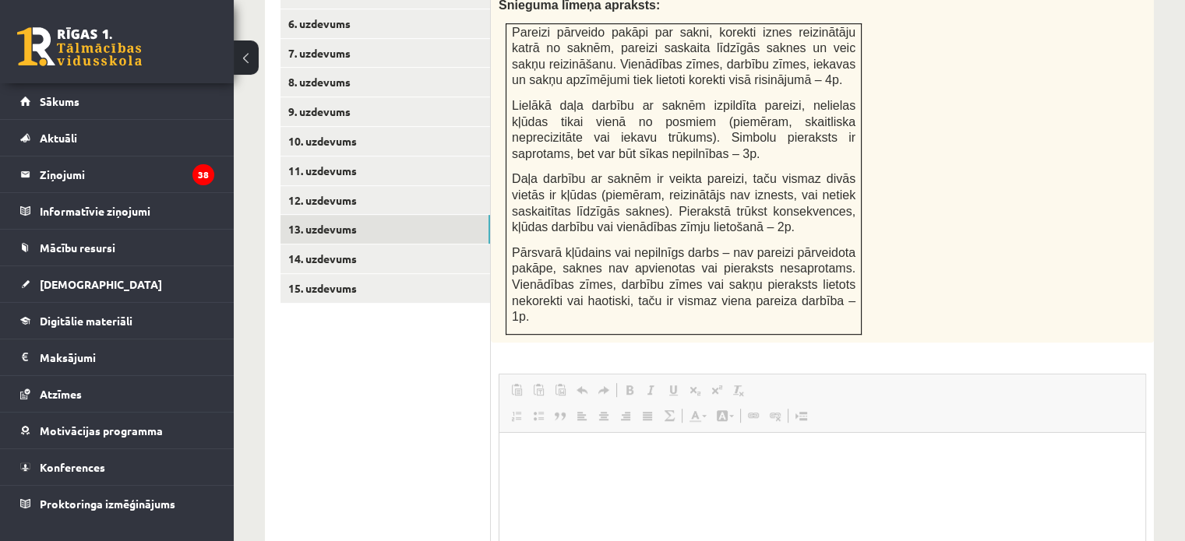
scroll to position [678, 0]
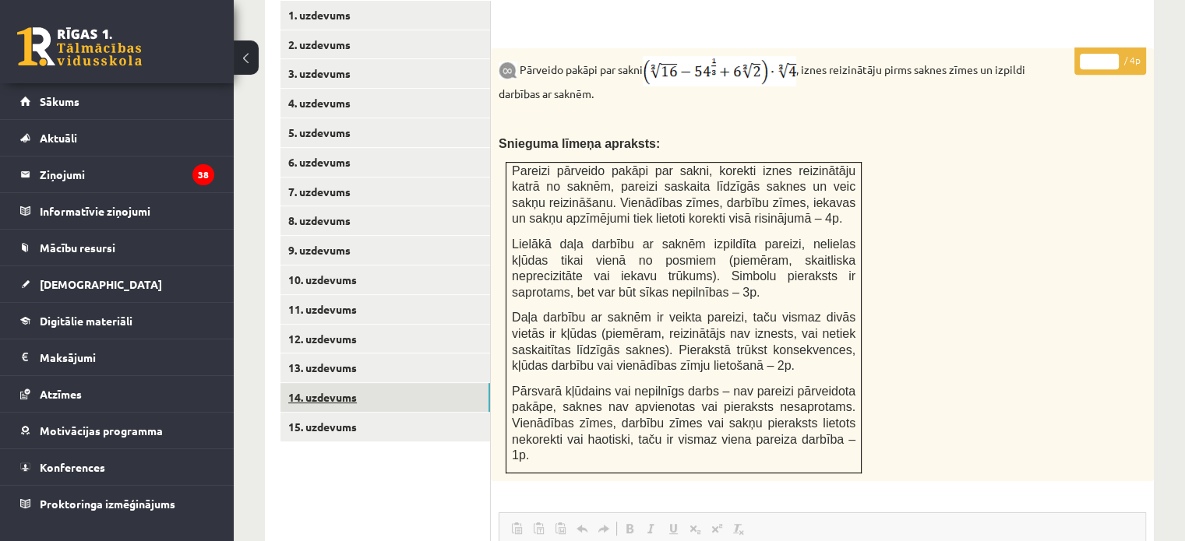
click at [427, 383] on link "14. uzdevums" at bounding box center [385, 397] width 210 height 29
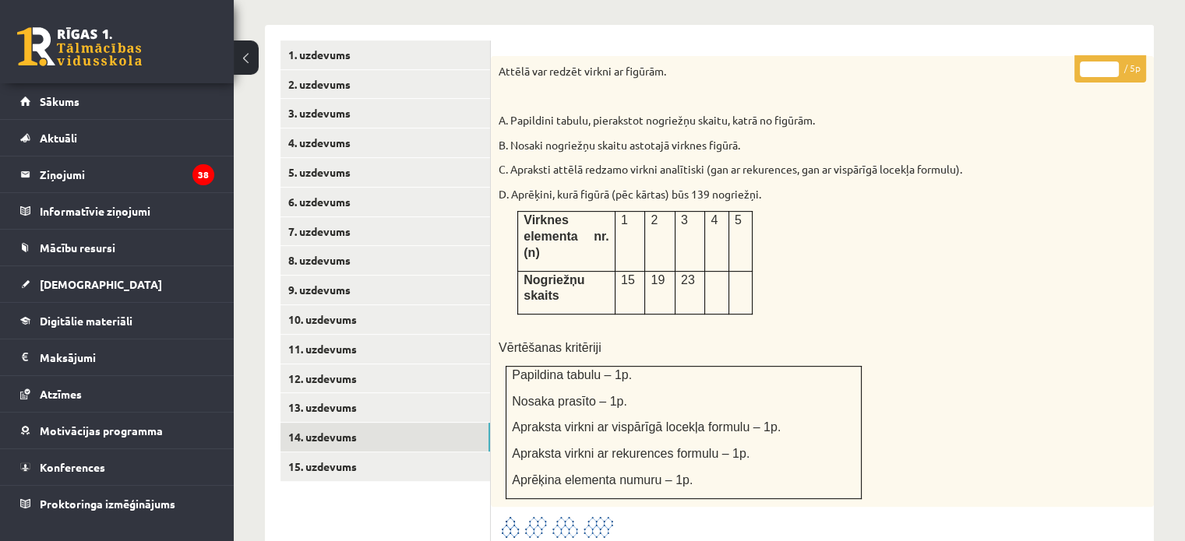
scroll to position [834, 0]
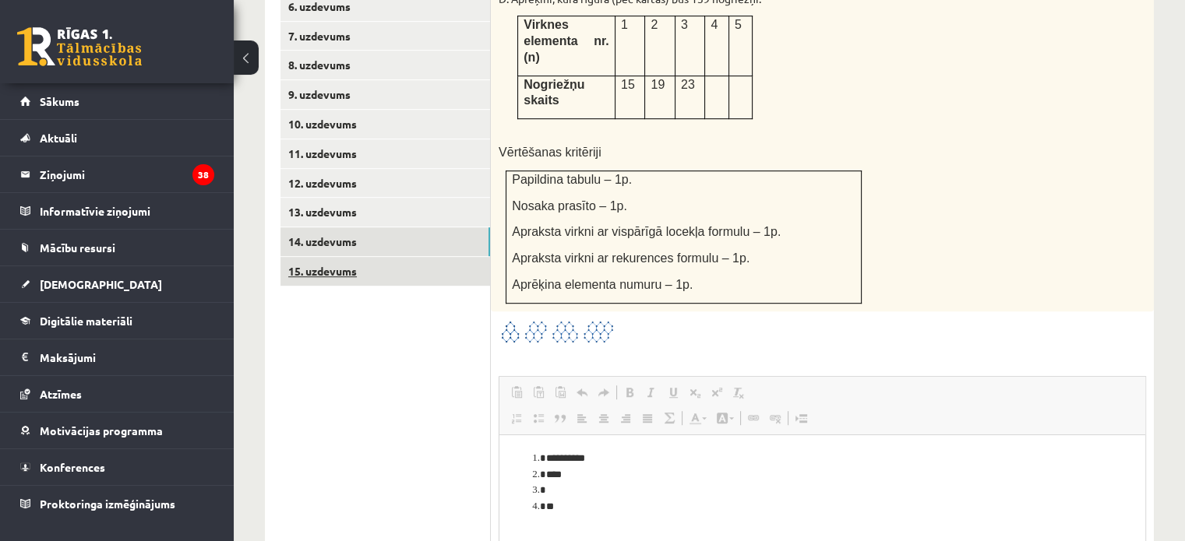
click at [386, 257] on link "15. uzdevums" at bounding box center [385, 271] width 210 height 29
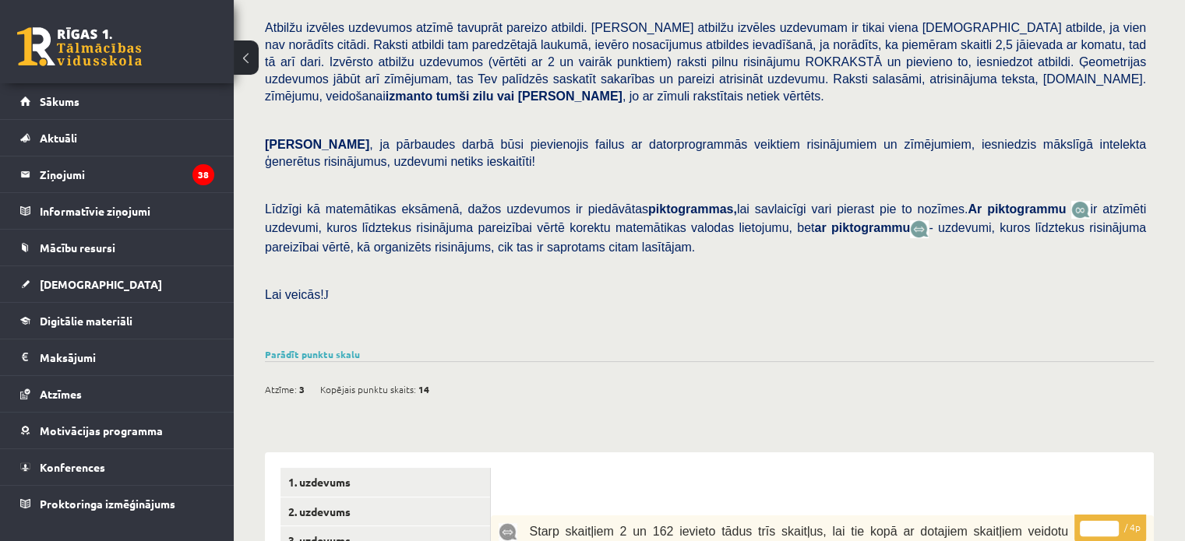
scroll to position [0, 0]
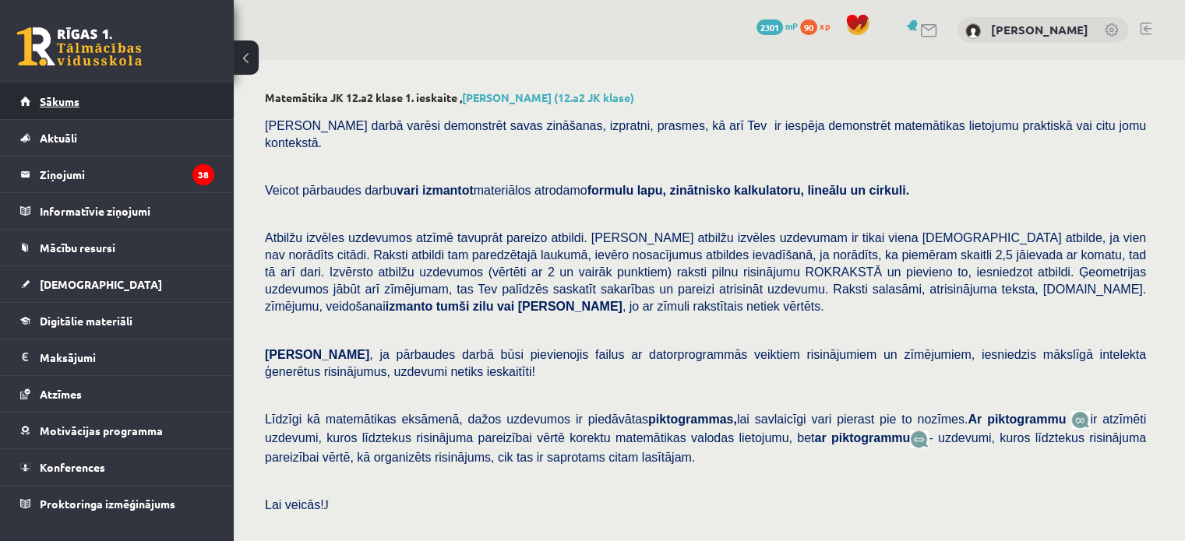
click at [151, 94] on link "Sākums" at bounding box center [117, 101] width 194 height 36
